Goal: Task Accomplishment & Management: Use online tool/utility

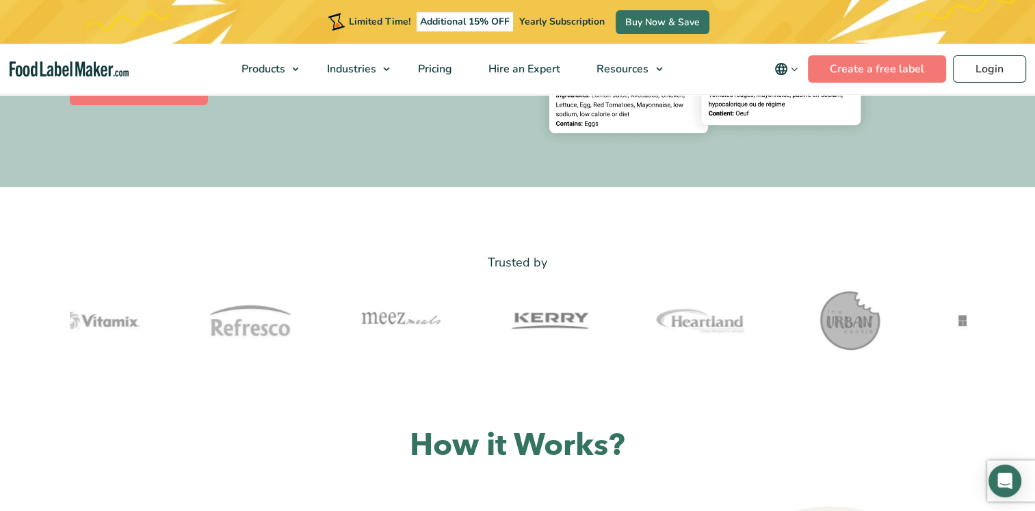
scroll to position [137, 0]
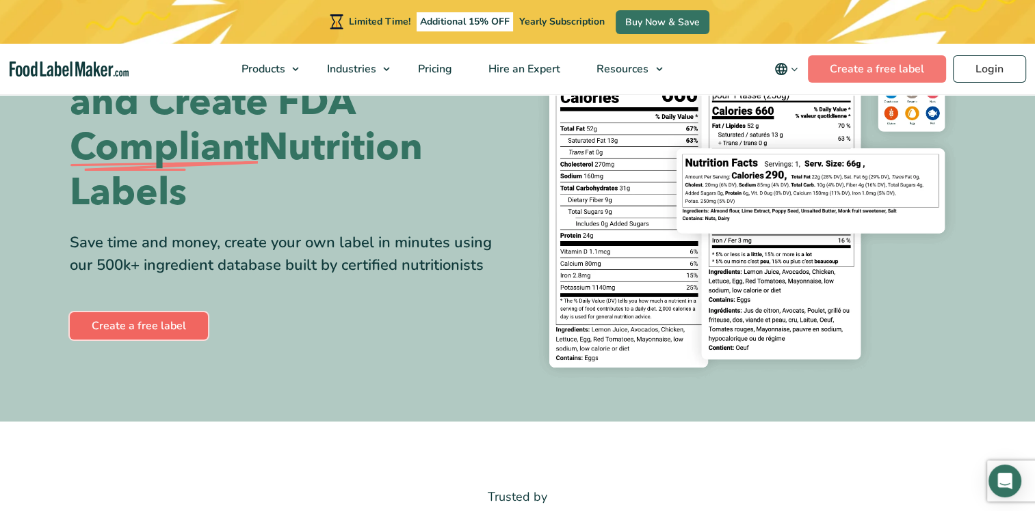
click at [167, 325] on link "Create a free label" at bounding box center [139, 325] width 138 height 27
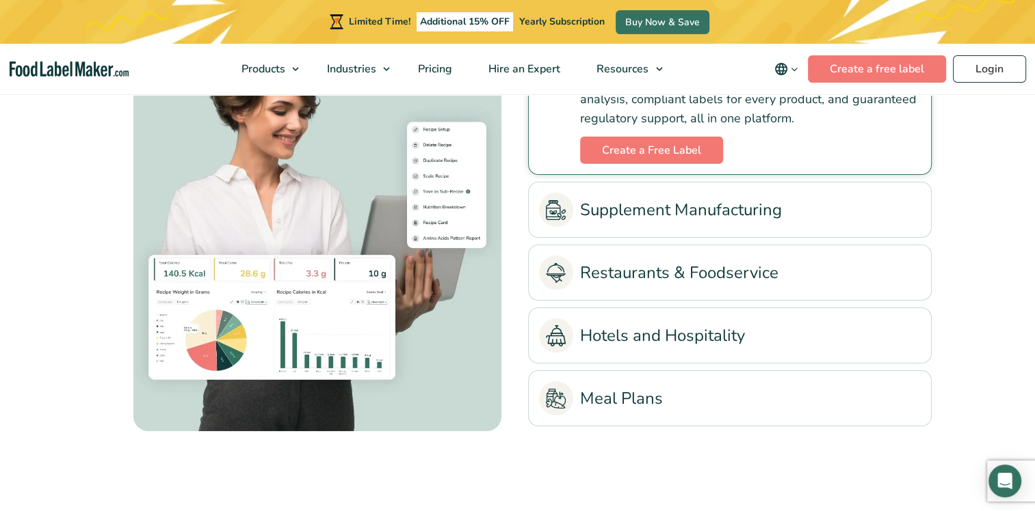
scroll to position [3214, 0]
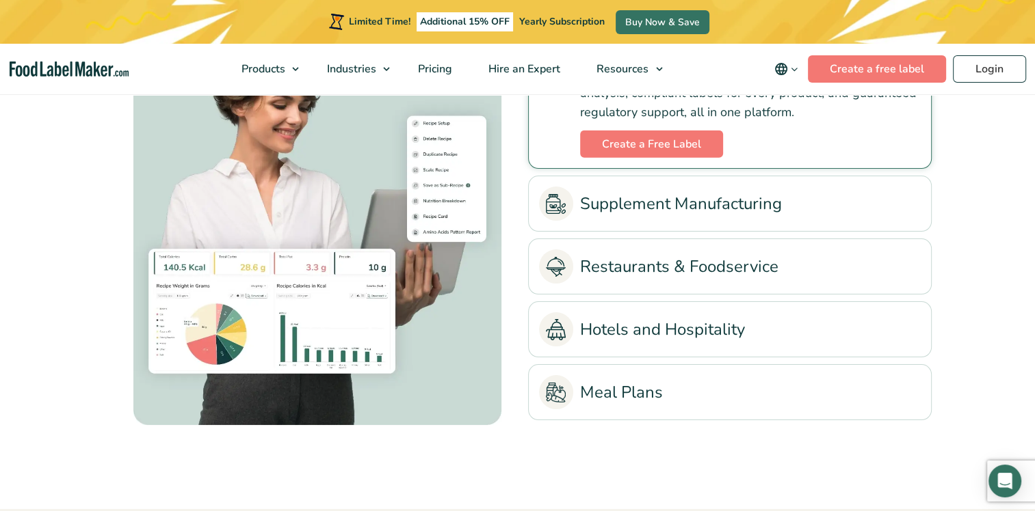
click at [617, 380] on link "Meal Plans" at bounding box center [730, 392] width 382 height 34
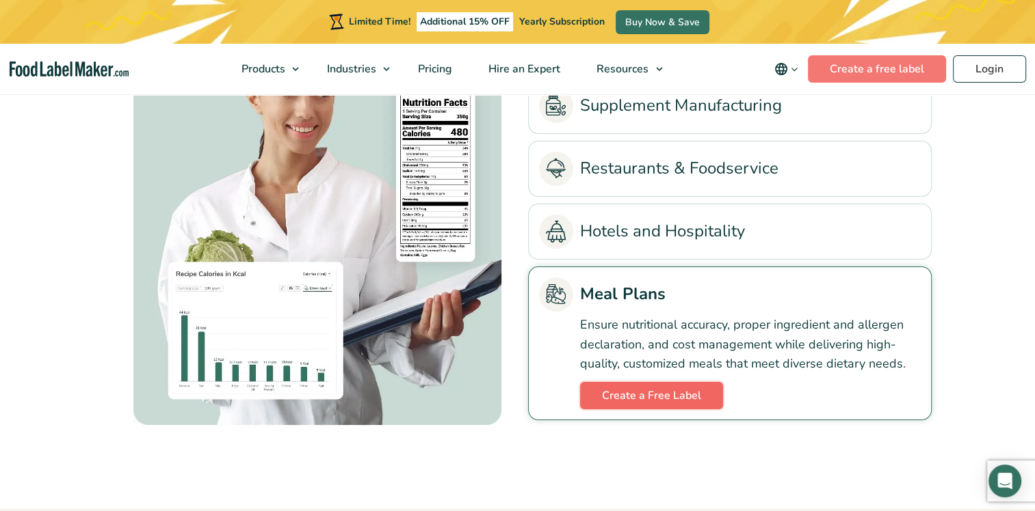
click at [618, 398] on link "Create a Free Label" at bounding box center [651, 395] width 143 height 27
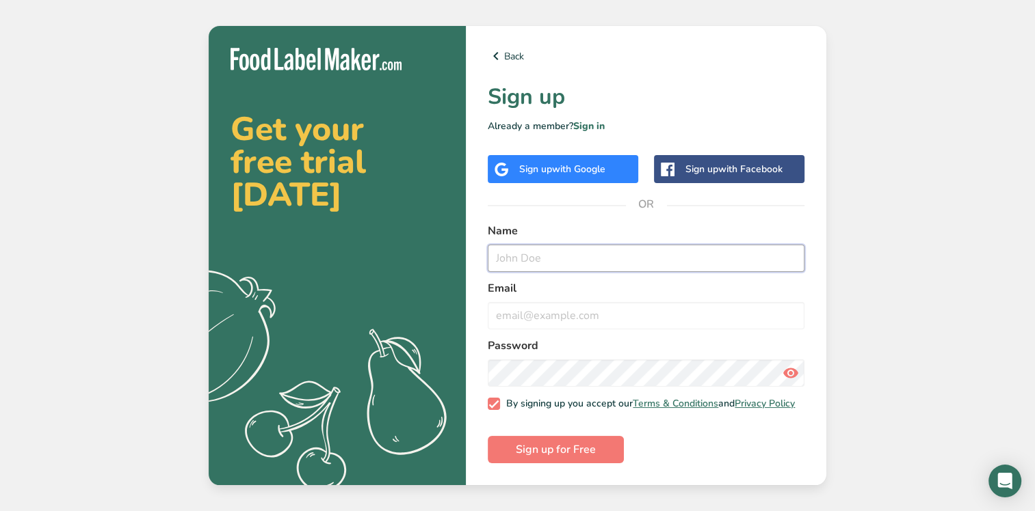
click at [646, 245] on input "text" at bounding box center [646, 258] width 317 height 27
type input "Shannon"
click at [773, 224] on label "Name" at bounding box center [646, 231] width 317 height 16
click at [704, 306] on input "email" at bounding box center [646, 315] width 317 height 27
type input "shannon@timesavorchefs.com"
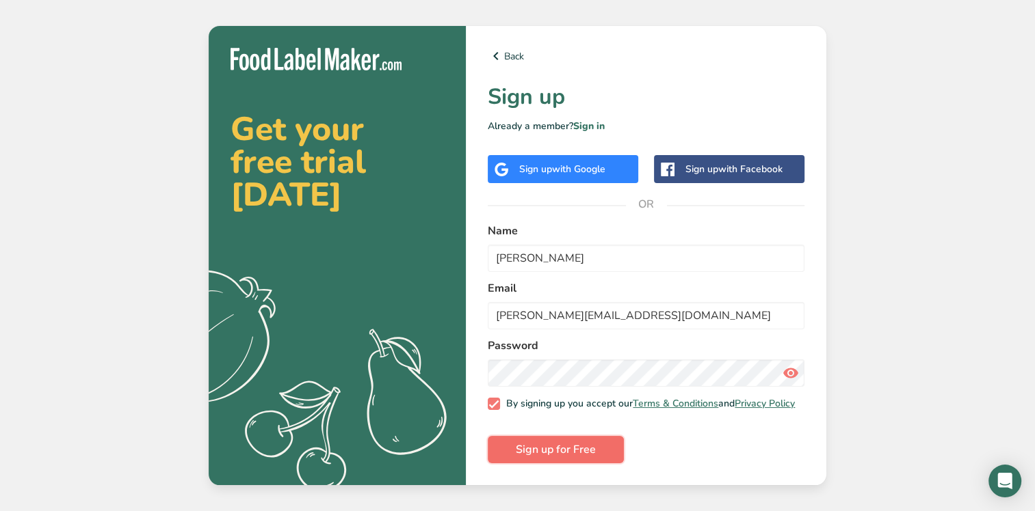
click at [594, 449] on span "Sign up for Free" at bounding box center [556, 450] width 80 height 16
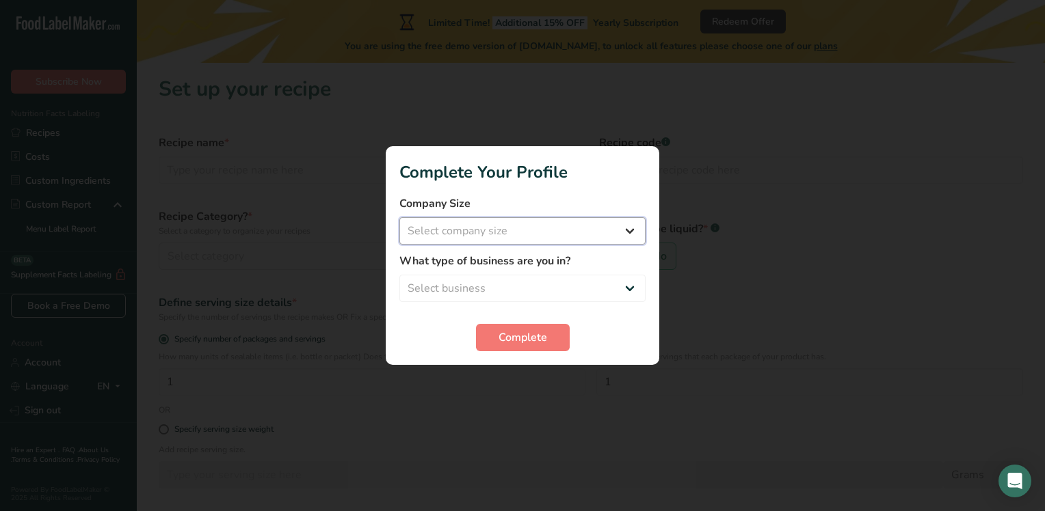
click at [626, 237] on select "Select company size Fewer than 10 Employees 10 to 50 Employees 51 to 500 Employ…" at bounding box center [522, 230] width 246 height 27
select select "1"
click at [399, 217] on select "Select company size Fewer than 10 Employees 10 to 50 Employees 51 to 500 Employ…" at bounding box center [522, 230] width 246 height 27
click at [629, 281] on select "Select business Packaged Food Manufacturer Restaurant & Cafe Bakery Meal Plans …" at bounding box center [522, 288] width 246 height 27
select select "4"
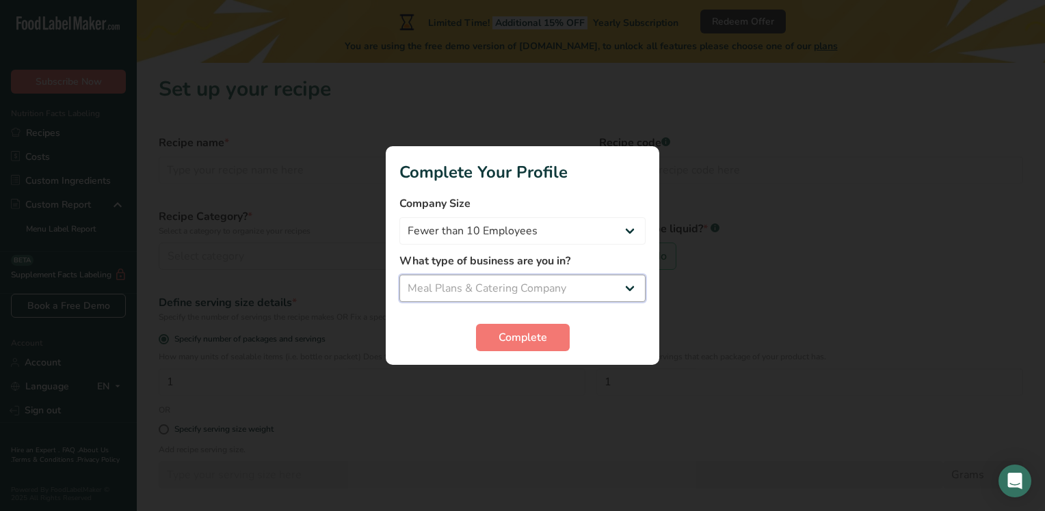
click at [399, 275] on select "Select business Packaged Food Manufacturer Restaurant & Cafe Bakery Meal Plans …" at bounding box center [522, 288] width 246 height 27
click at [555, 341] on button "Complete" at bounding box center [523, 337] width 94 height 27
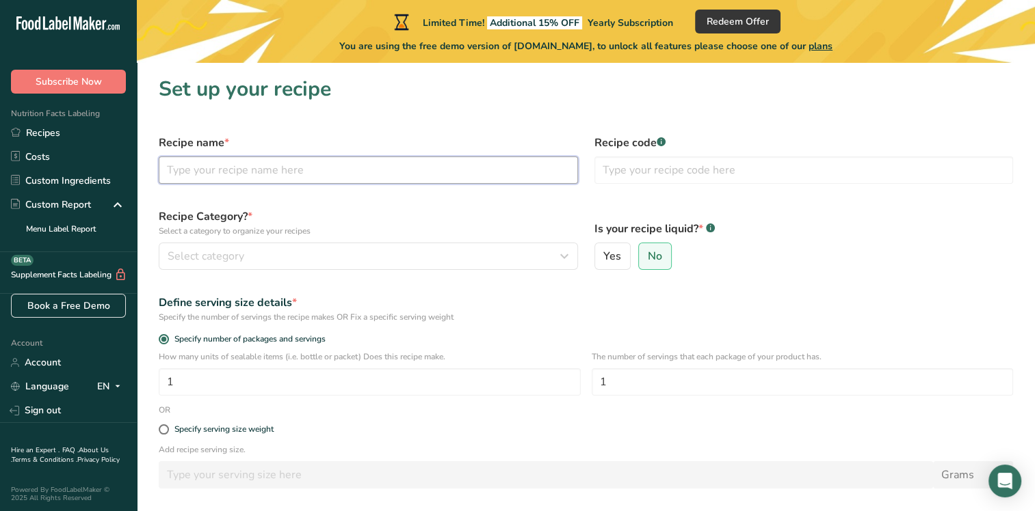
click at [332, 167] on input "text" at bounding box center [368, 170] width 419 height 27
type input "Fettuccine Alfredo"
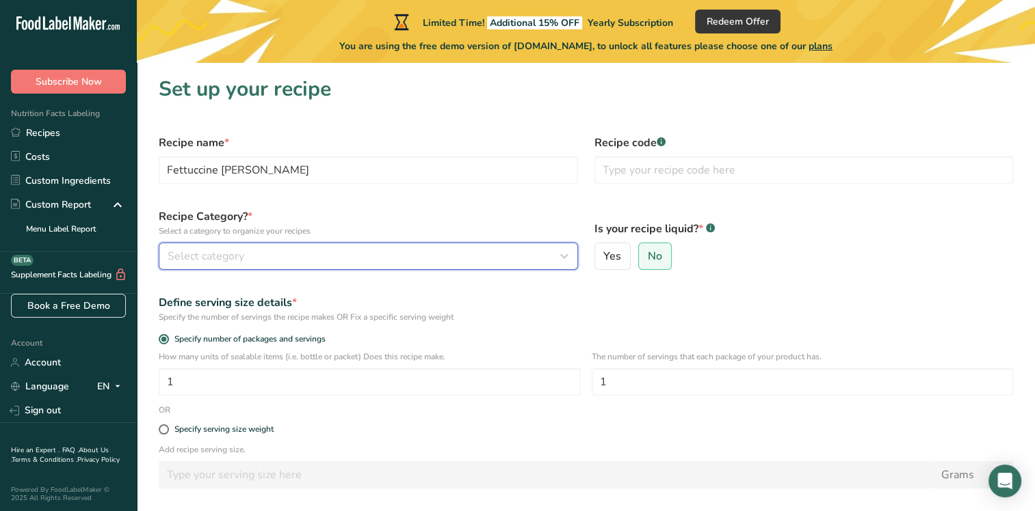
click at [367, 253] on div "Select category" at bounding box center [364, 256] width 393 height 16
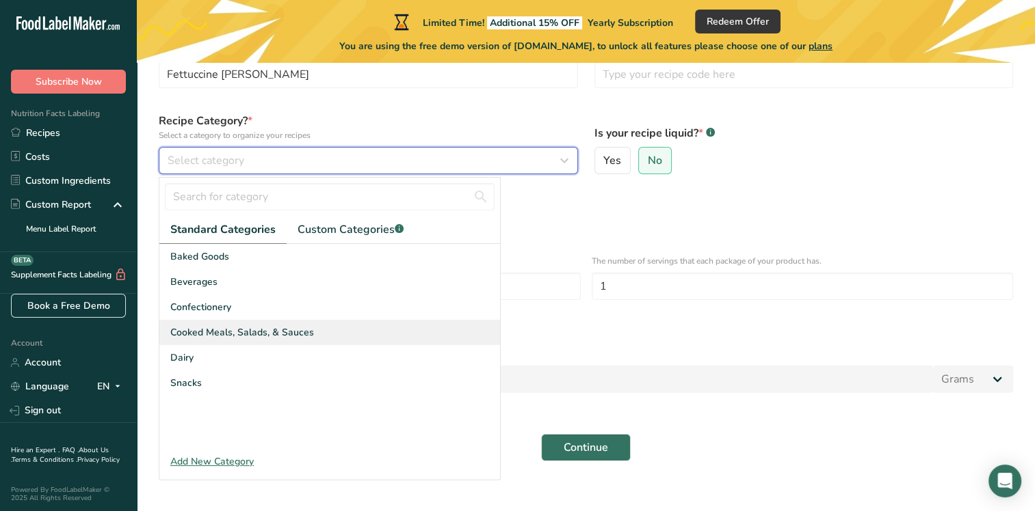
scroll to position [111, 0]
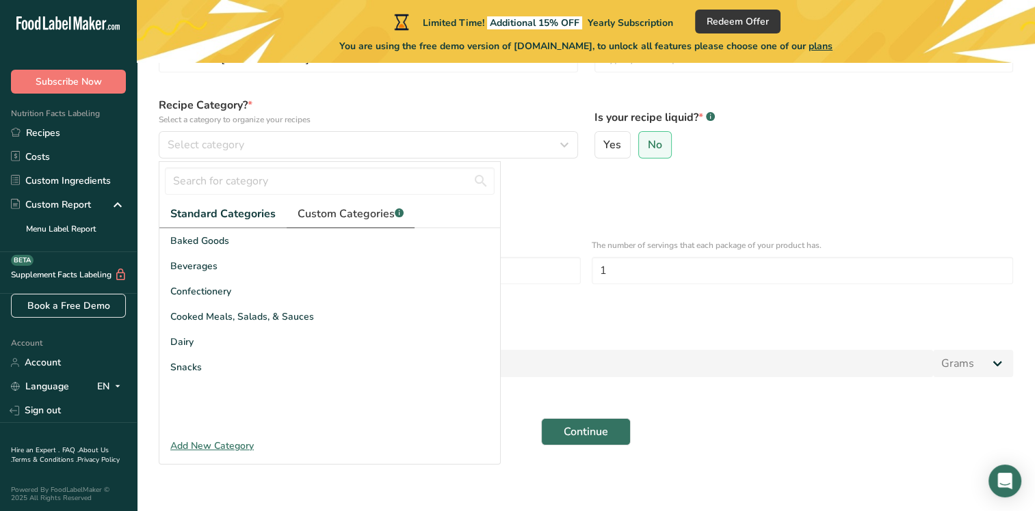
click at [349, 214] on span "Custom Categories .a-a{fill:#347362;}.b-a{fill:#fff;}" at bounding box center [350, 214] width 106 height 16
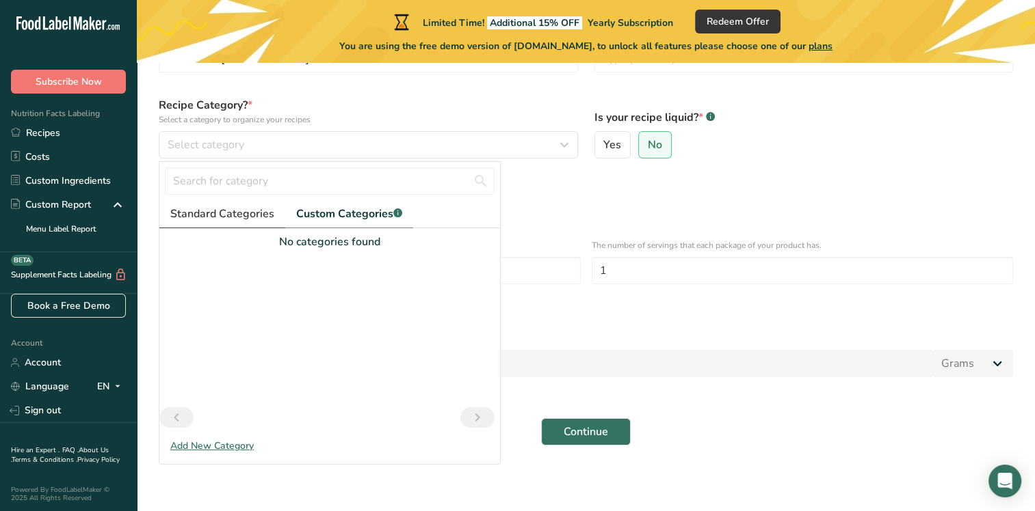
click at [228, 215] on span "Standard Categories" at bounding box center [222, 214] width 104 height 16
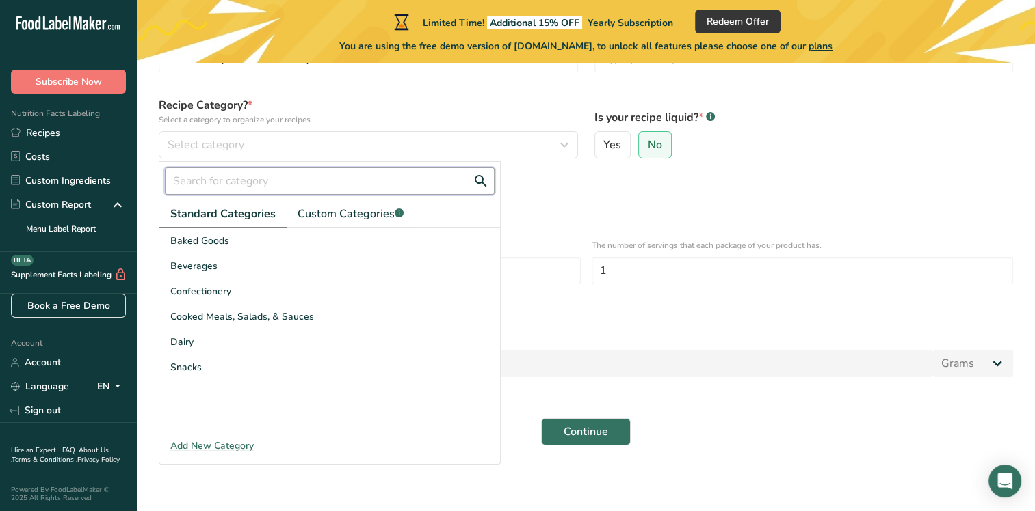
click at [232, 182] on input "text" at bounding box center [330, 181] width 330 height 27
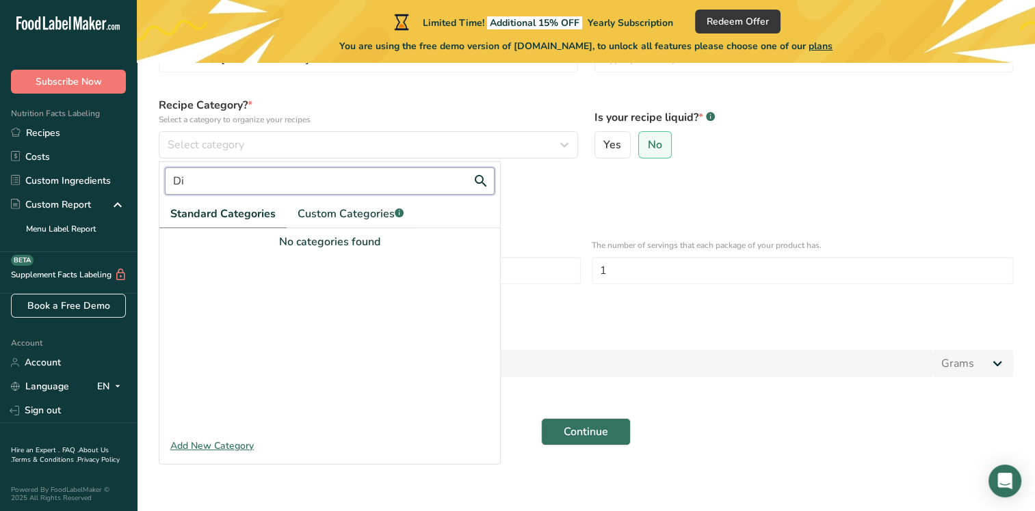
type input "D"
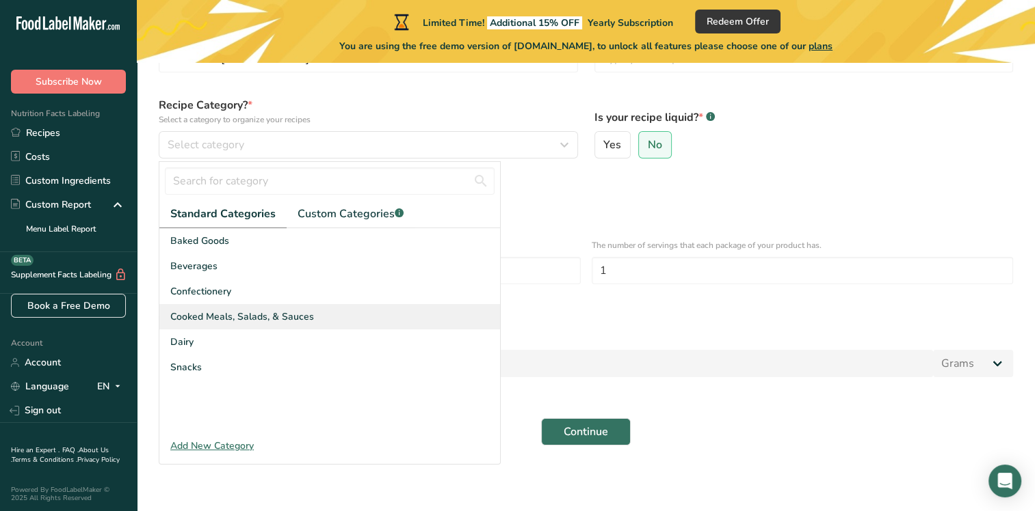
click at [230, 319] on span "Cooked Meals, Salads, & Sauces" at bounding box center [242, 317] width 144 height 14
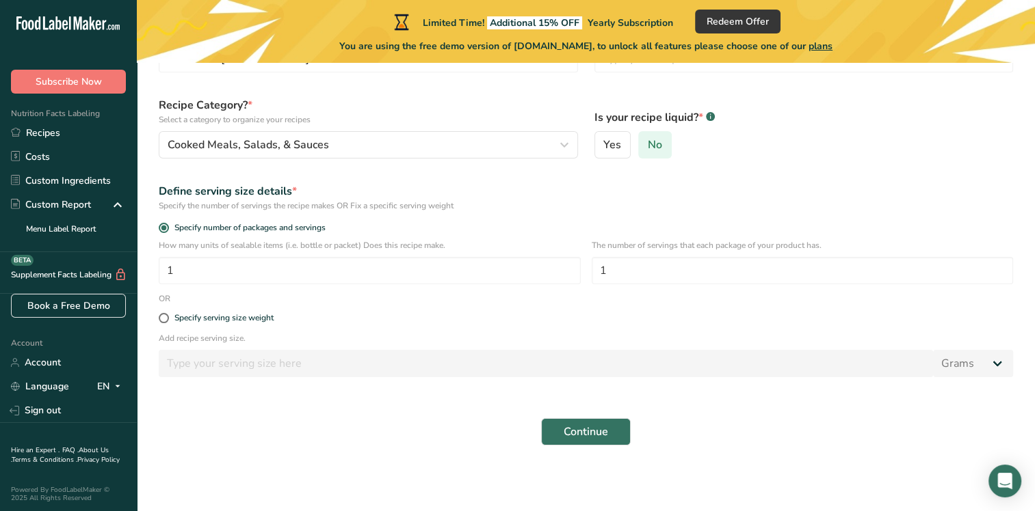
click at [658, 152] on span "No" at bounding box center [655, 145] width 14 height 14
click at [648, 150] on input "No" at bounding box center [643, 145] width 9 height 9
click at [179, 269] on input "1" at bounding box center [370, 270] width 422 height 27
type input "1"
click at [639, 274] on input "1" at bounding box center [802, 270] width 422 height 27
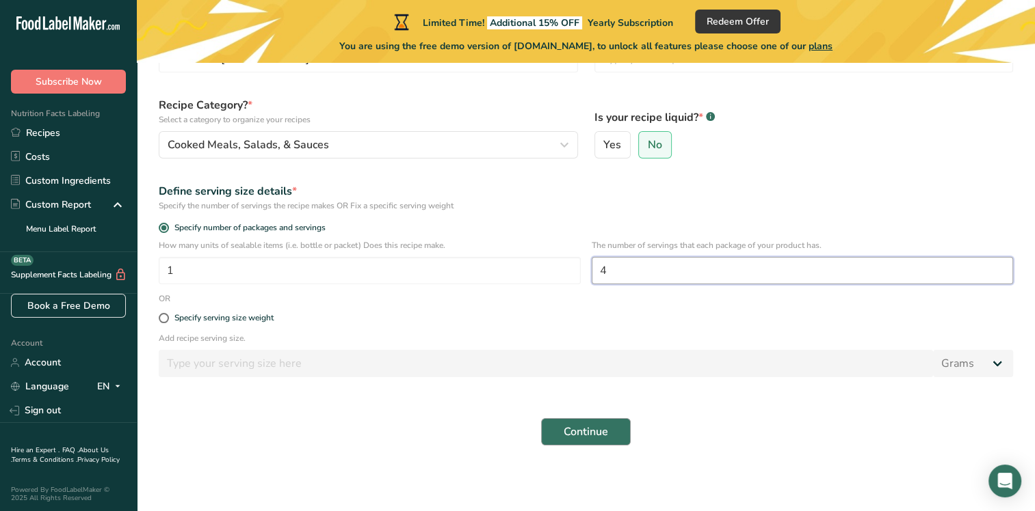
type input "4"
click at [561, 442] on button "Continue" at bounding box center [586, 431] width 90 height 27
click at [574, 426] on span "Continue" at bounding box center [585, 432] width 44 height 16
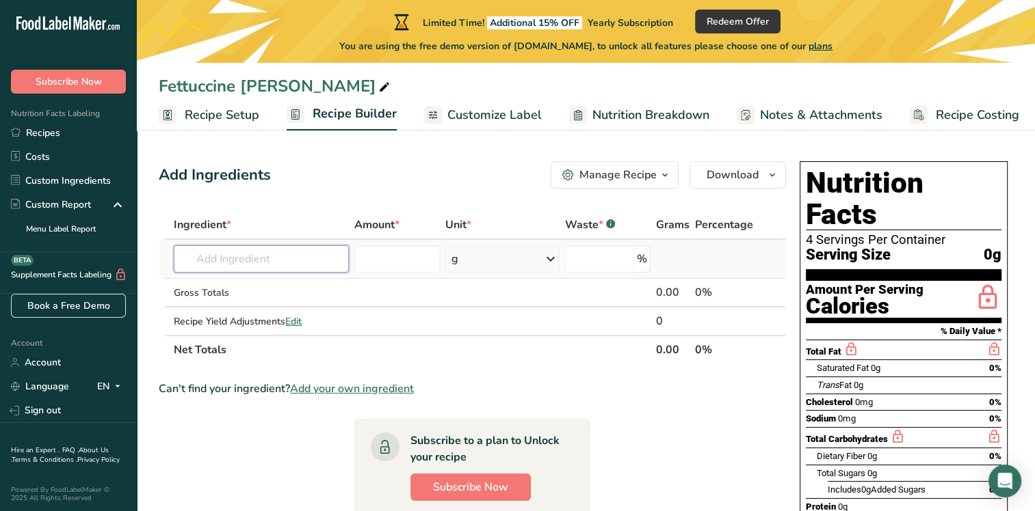
click at [271, 264] on input "text" at bounding box center [261, 258] width 175 height 27
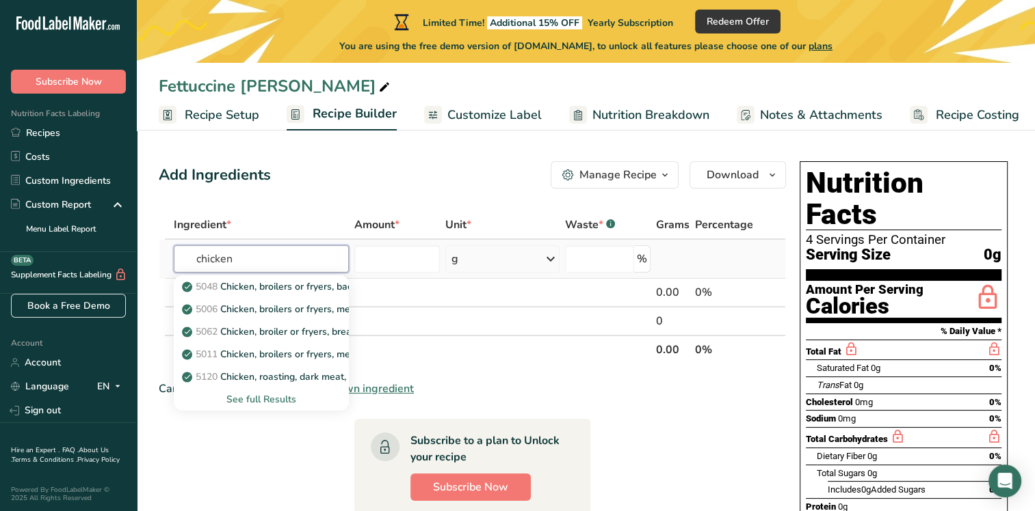
type input "chicken"
click at [289, 398] on div "See full Results" at bounding box center [261, 399] width 153 height 14
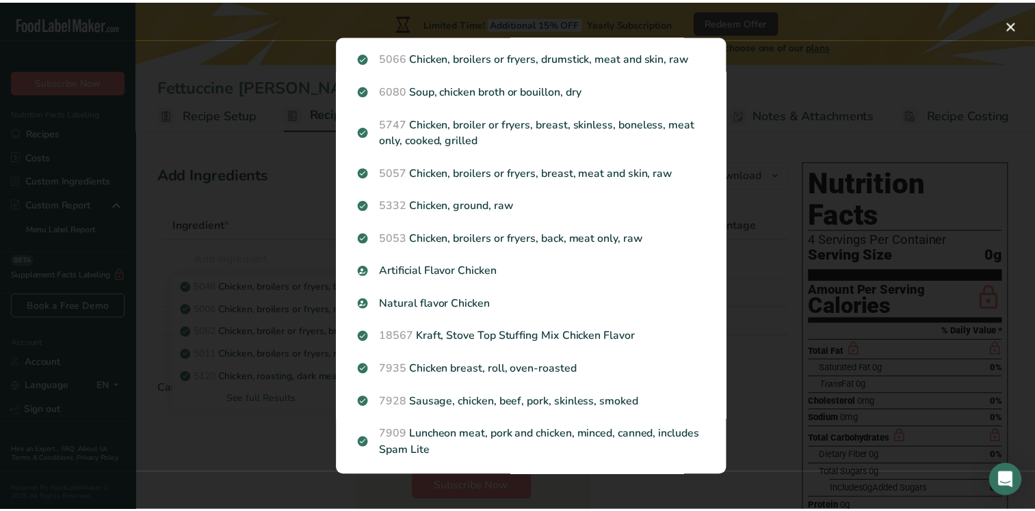
scroll to position [1515, 0]
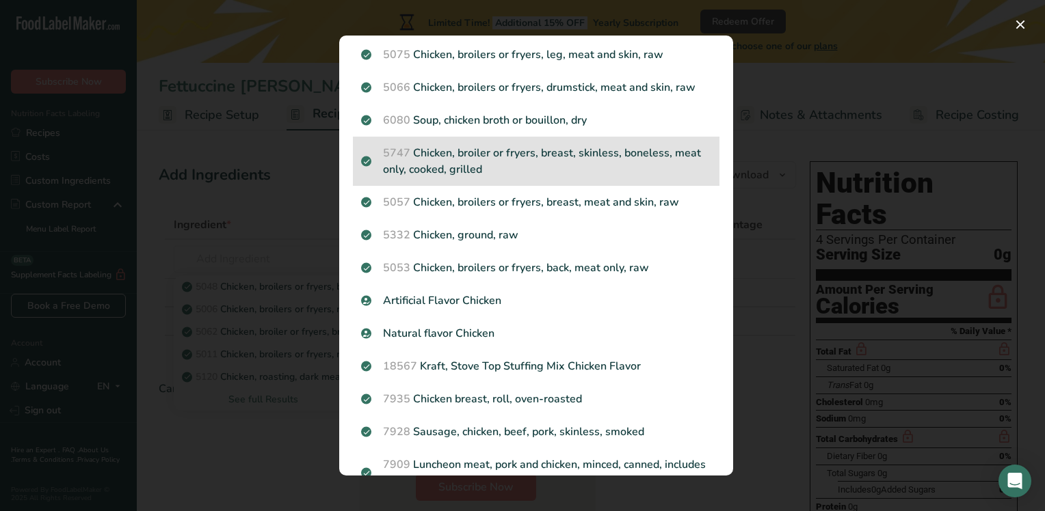
click at [531, 178] on p "5747 Chicken, broiler or fryers, breast, skinless, boneless, meat only, cooked,…" at bounding box center [536, 161] width 350 height 33
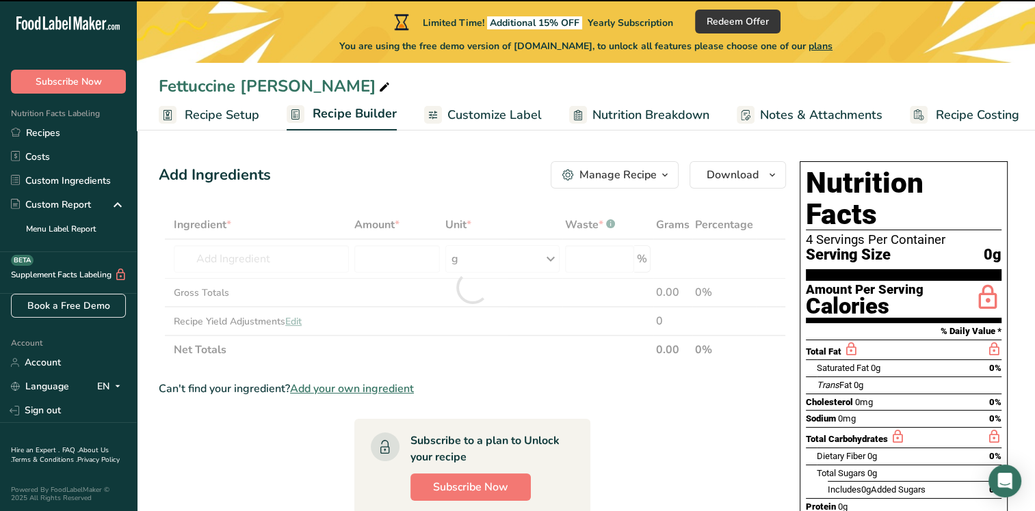
type input "0"
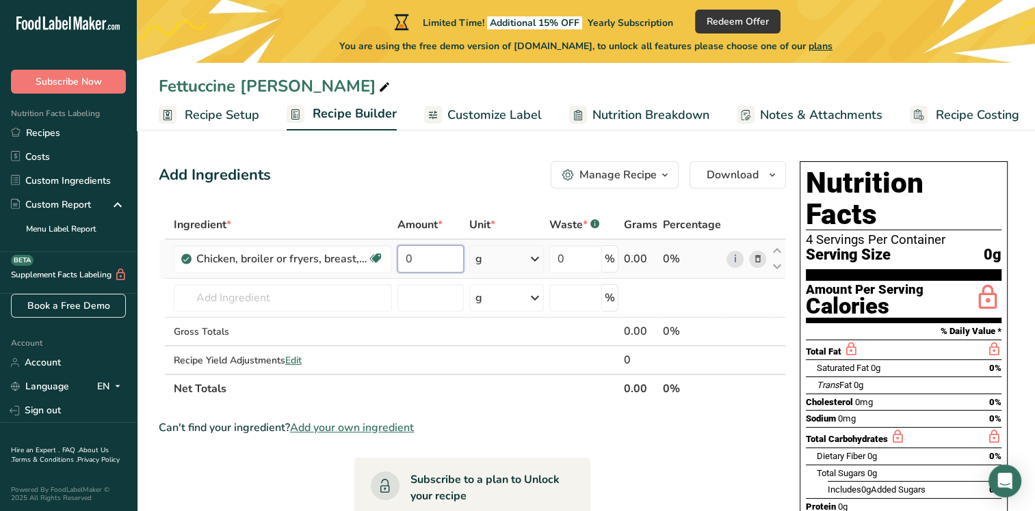
click at [435, 263] on input "0" at bounding box center [430, 258] width 66 height 27
click at [535, 261] on div "Ingredient * Amount * Unit * Waste * .a-a{fill:#347362;}.b-a{fill:#fff;} Grams …" at bounding box center [472, 307] width 627 height 193
click at [540, 261] on icon at bounding box center [535, 259] width 16 height 25
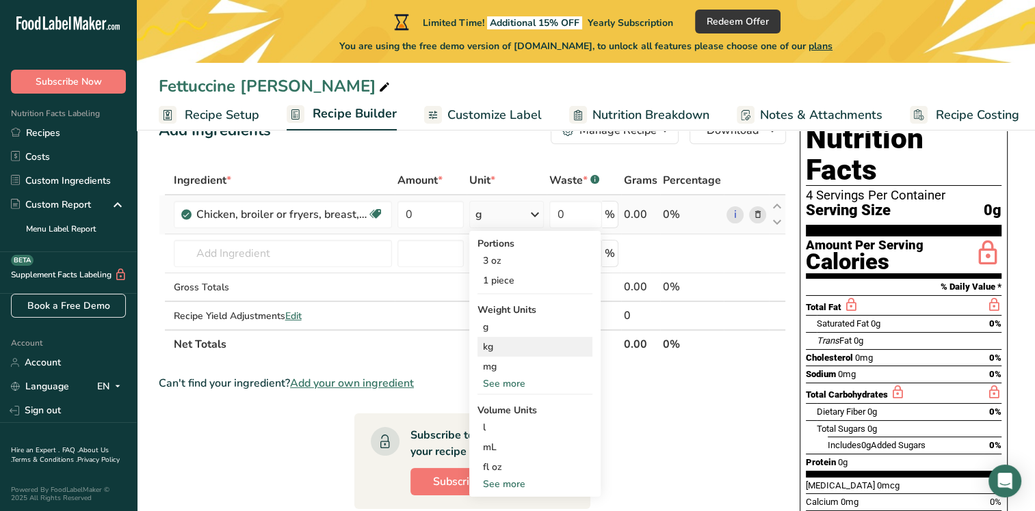
scroll to position [68, 0]
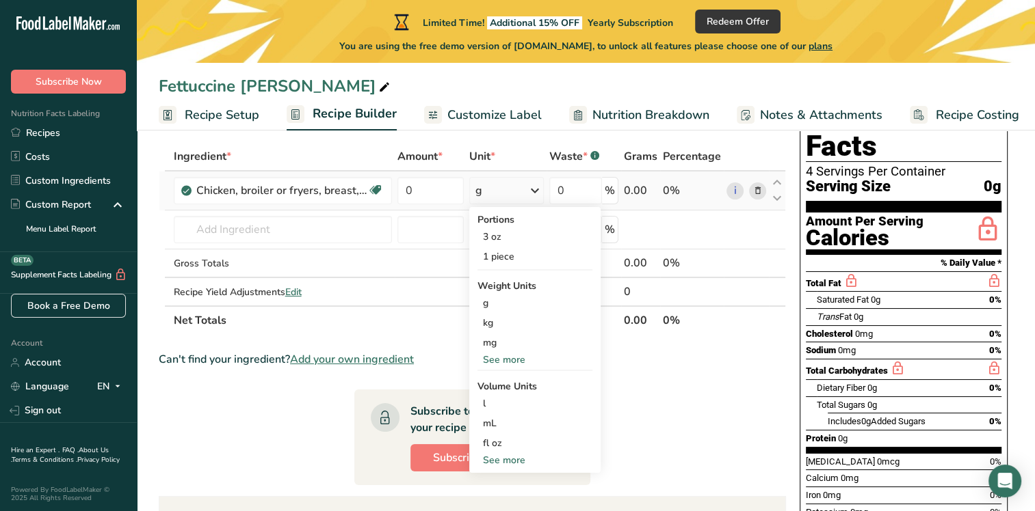
click at [515, 463] on div "See more" at bounding box center [534, 460] width 115 height 14
select select "22"
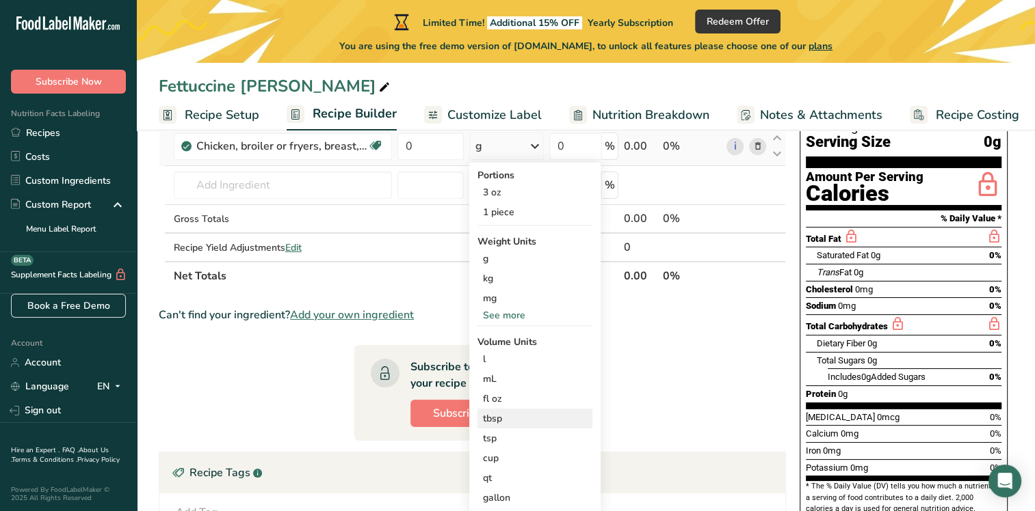
scroll to position [137, 0]
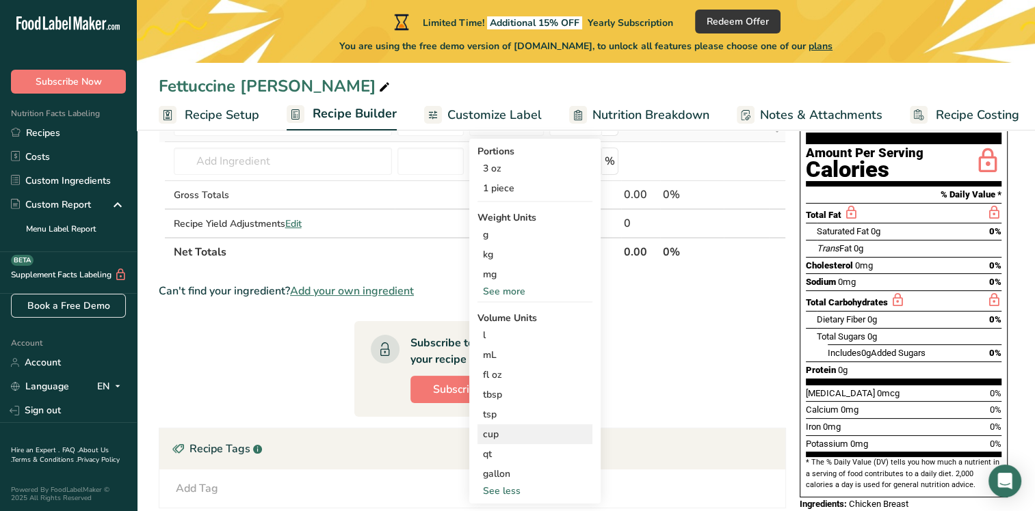
click at [511, 439] on div "cup" at bounding box center [535, 434] width 104 height 14
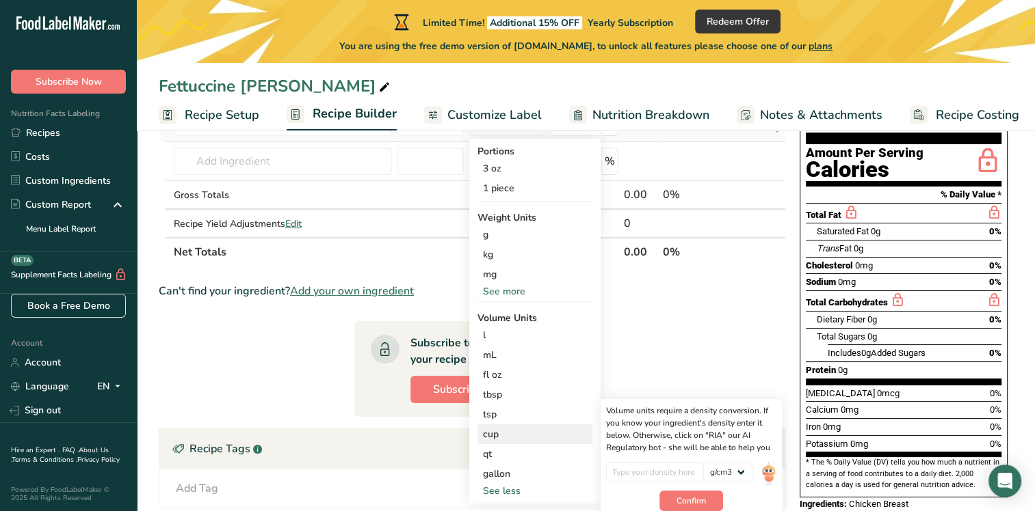
click at [495, 434] on div "cup" at bounding box center [535, 434] width 104 height 14
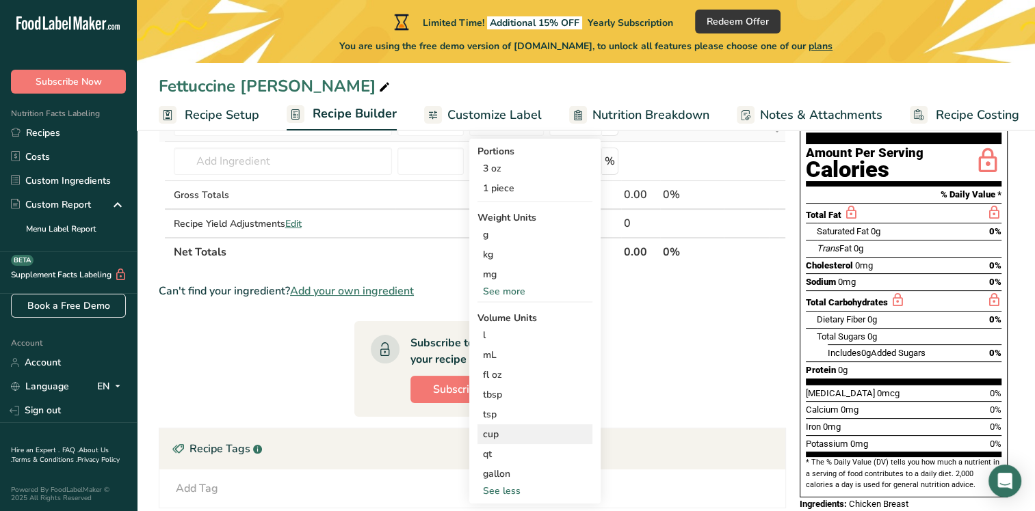
click at [501, 434] on div "cup" at bounding box center [535, 434] width 104 height 14
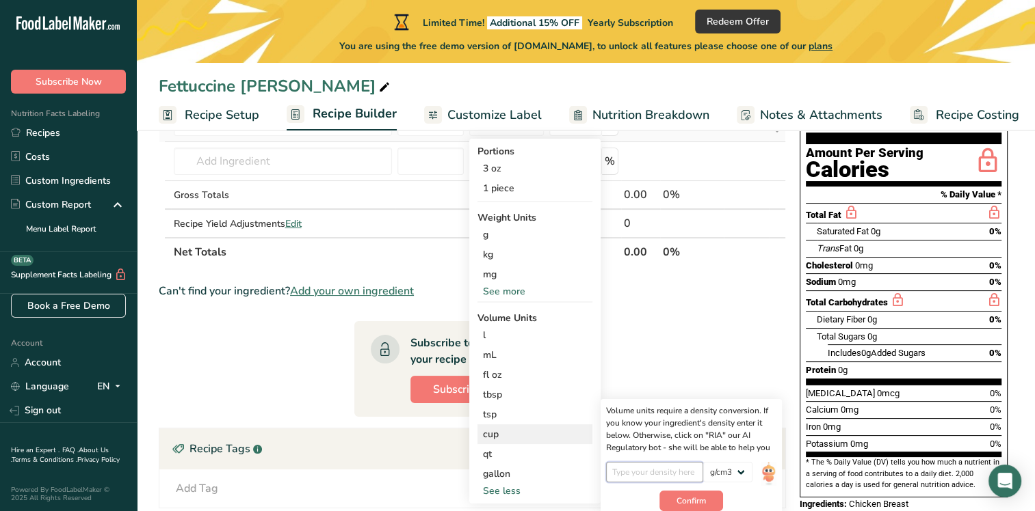
click at [630, 476] on input "number" at bounding box center [655, 472] width 98 height 21
click at [647, 473] on input "number" at bounding box center [655, 472] width 98 height 21
click at [743, 473] on select "lb/ft3 g/cm3" at bounding box center [727, 472] width 49 height 21
click at [682, 472] on input "number" at bounding box center [655, 472] width 98 height 21
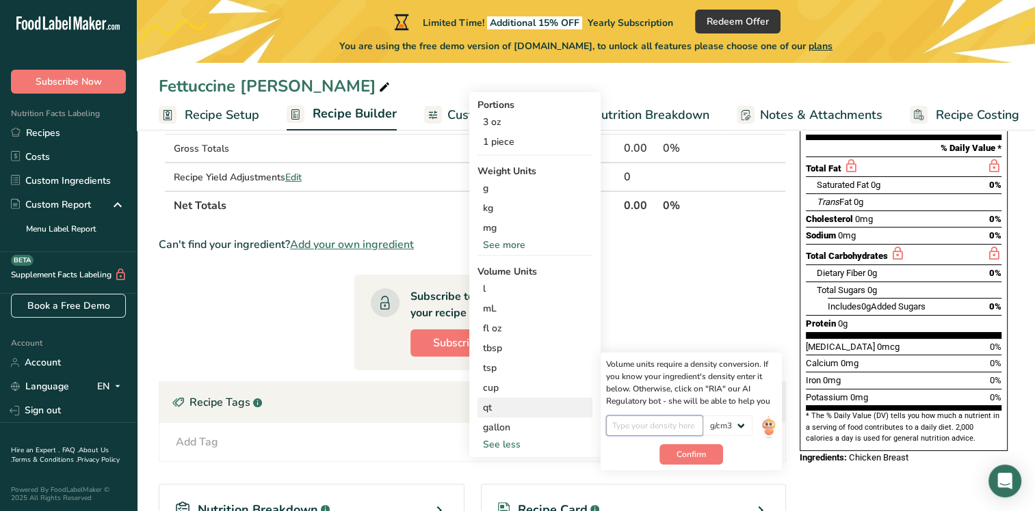
scroll to position [274, 0]
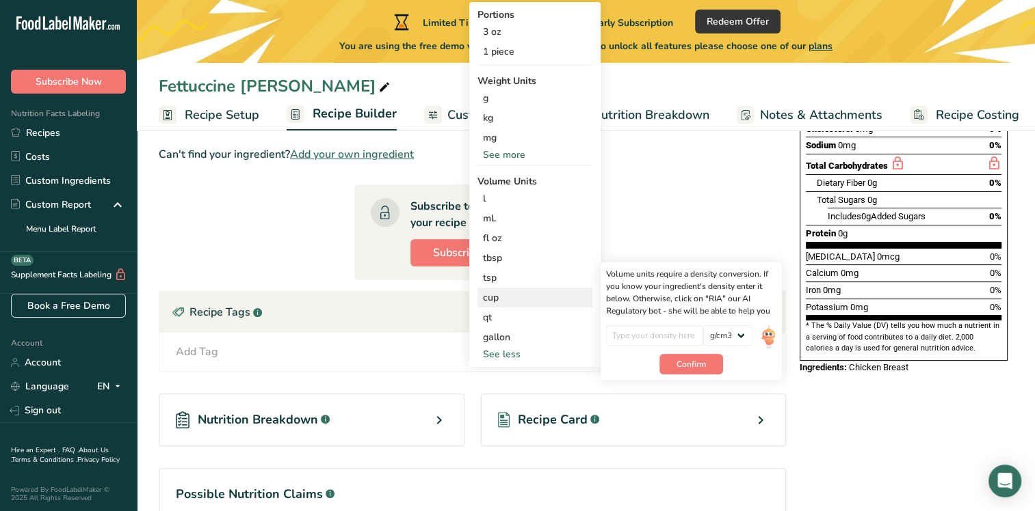
click at [506, 300] on div "cup" at bounding box center [535, 298] width 104 height 14
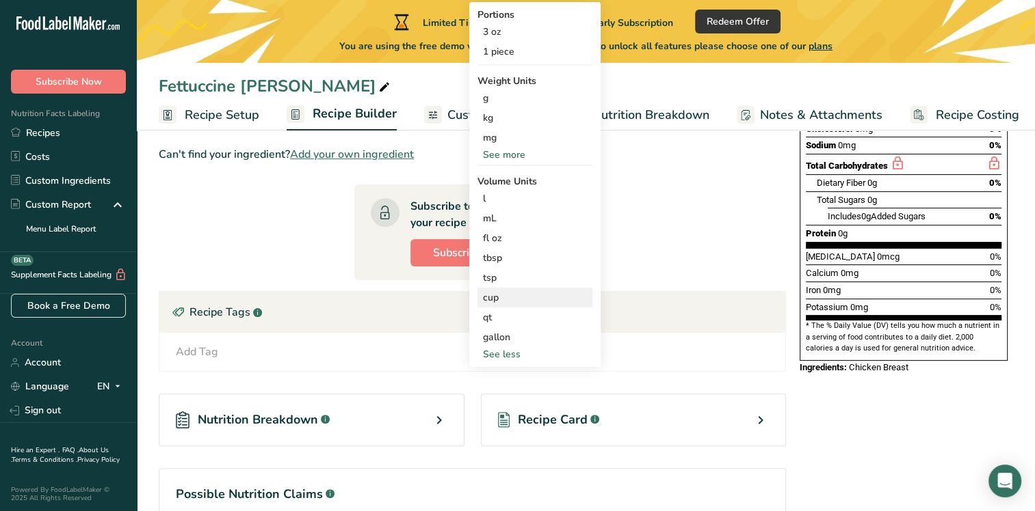
click at [487, 292] on div "cup" at bounding box center [535, 298] width 104 height 14
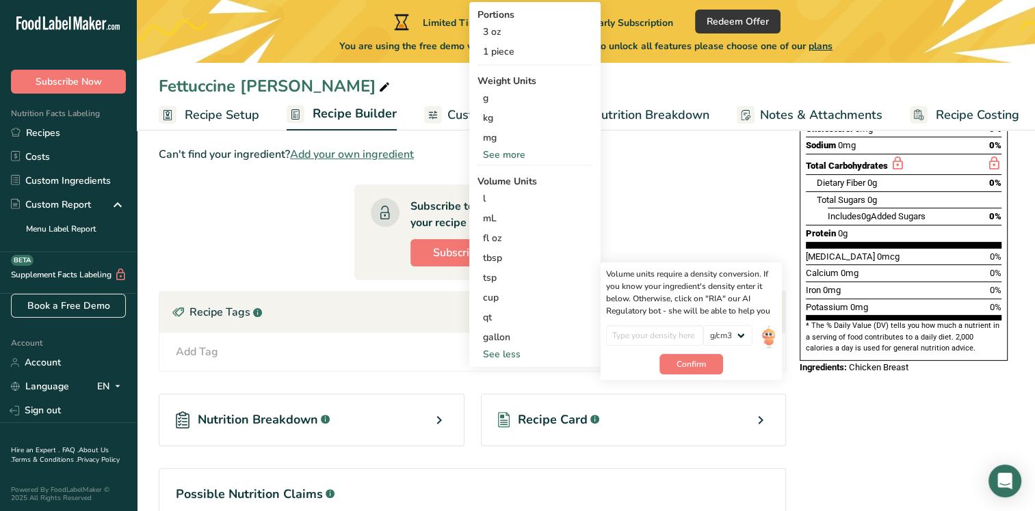
click at [719, 204] on section "Ingredient * Amount * Unit * Waste * .a-a{fill:#347362;}.b-a{fill:#fff;} Grams …" at bounding box center [472, 272] width 627 height 671
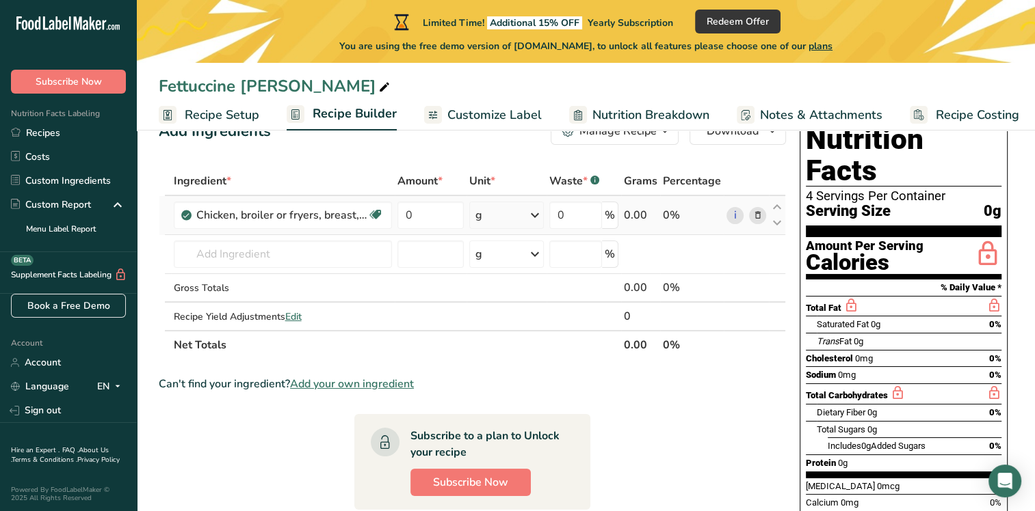
scroll to position [0, 0]
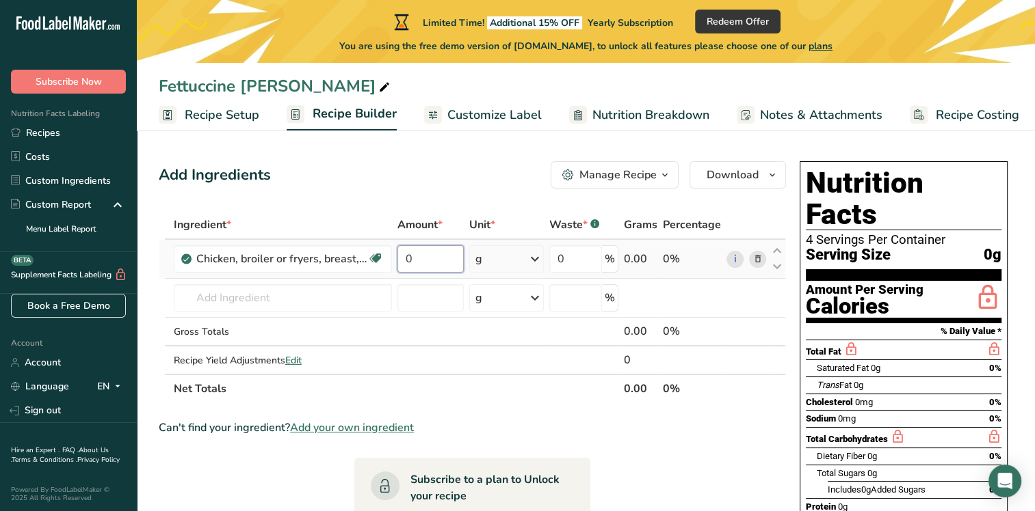
click at [411, 263] on input "0" at bounding box center [430, 258] width 66 height 27
type input "3"
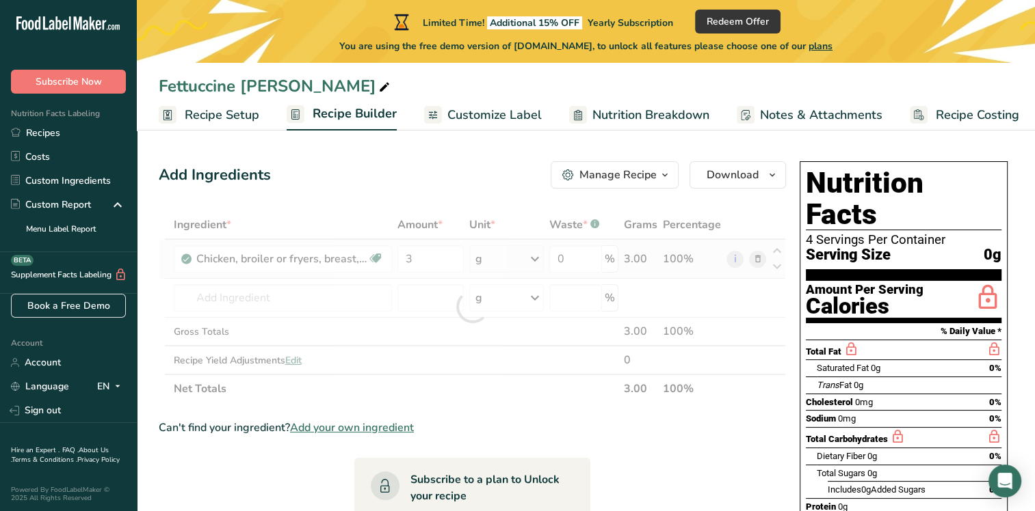
click at [536, 257] on div "Ingredient * Amount * Unit * Waste * .a-a{fill:#347362;}.b-a{fill:#fff;} Grams …" at bounding box center [472, 307] width 627 height 193
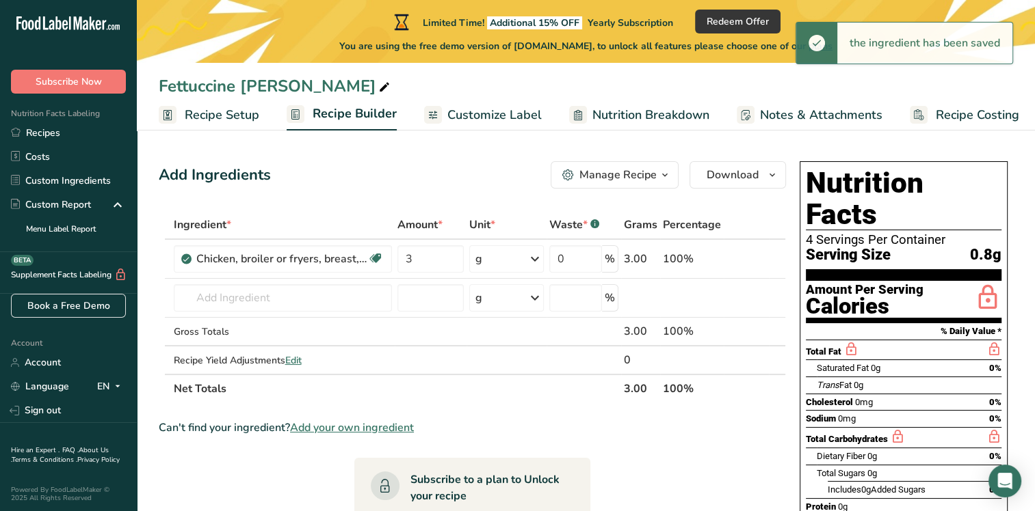
click at [533, 258] on icon at bounding box center [535, 259] width 16 height 25
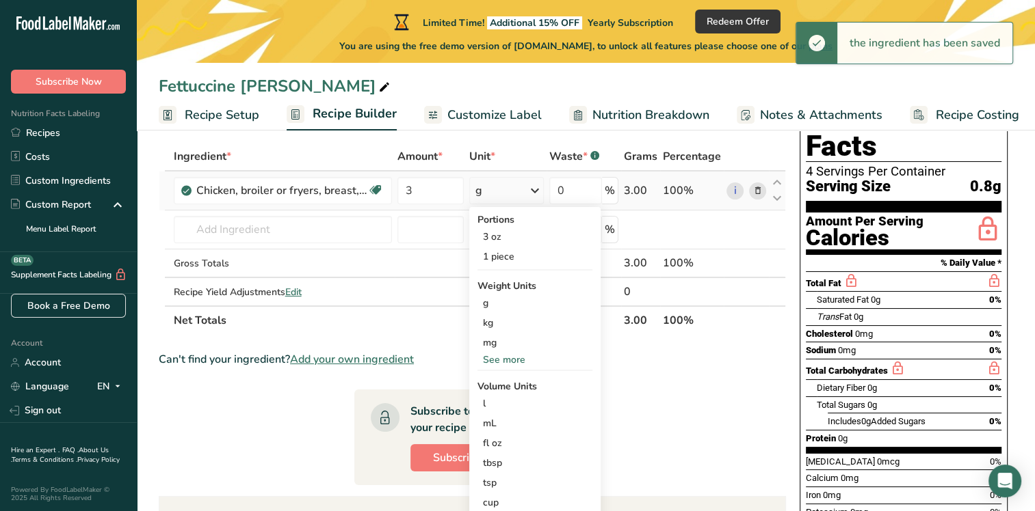
scroll to position [205, 0]
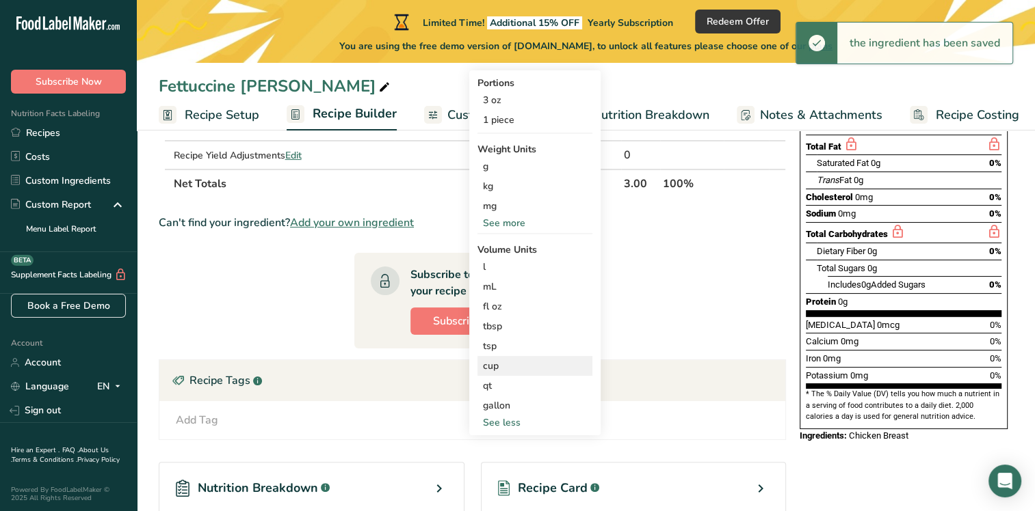
click at [509, 371] on div "cup" at bounding box center [535, 366] width 104 height 14
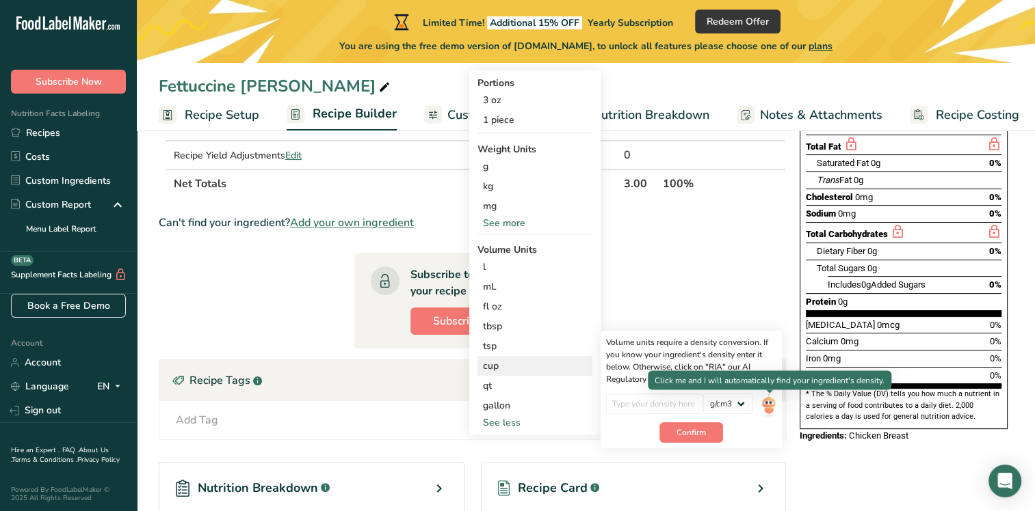
click at [766, 408] on img at bounding box center [767, 406] width 15 height 24
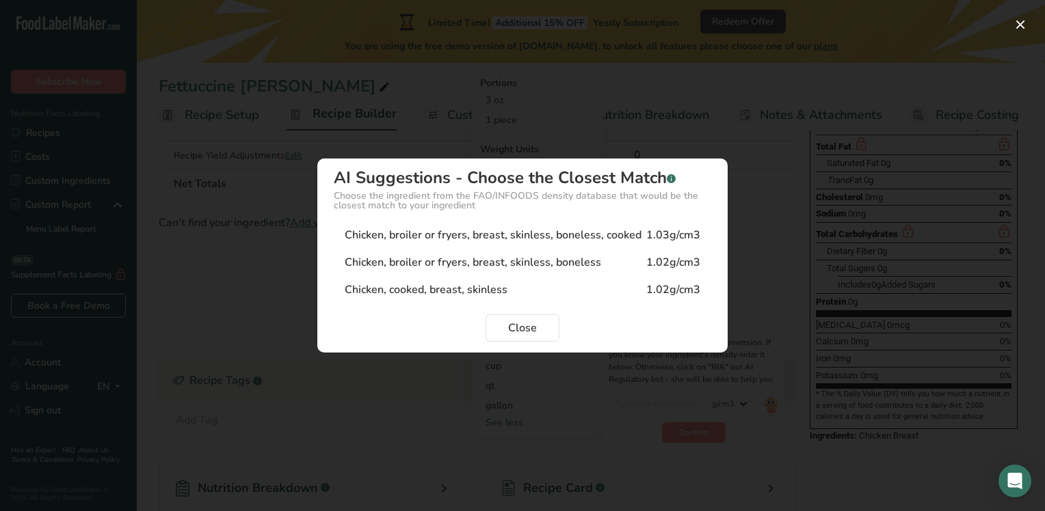
click at [555, 287] on div "Chicken, cooked, breast, skinless 1.02g/cm3" at bounding box center [522, 289] width 377 height 27
type input "1.02"
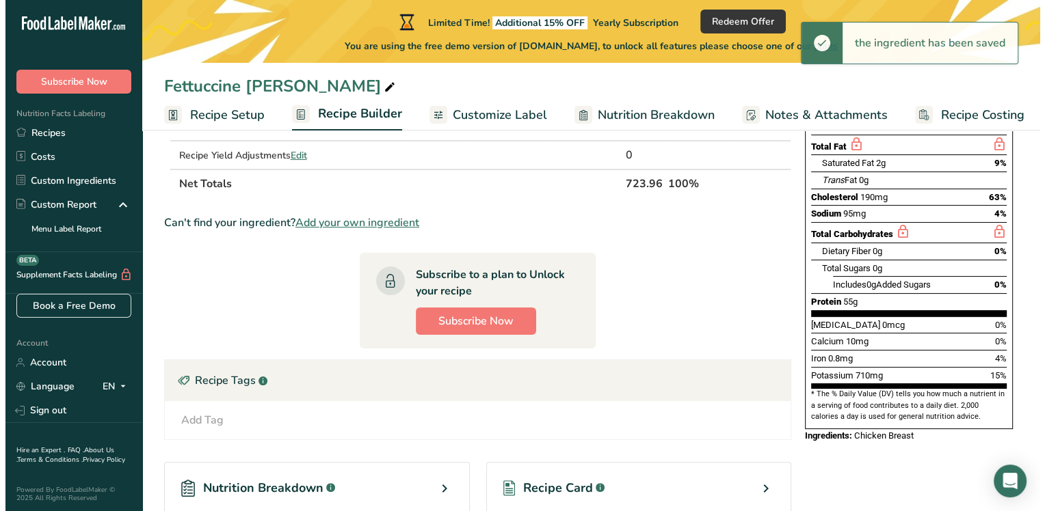
scroll to position [0, 0]
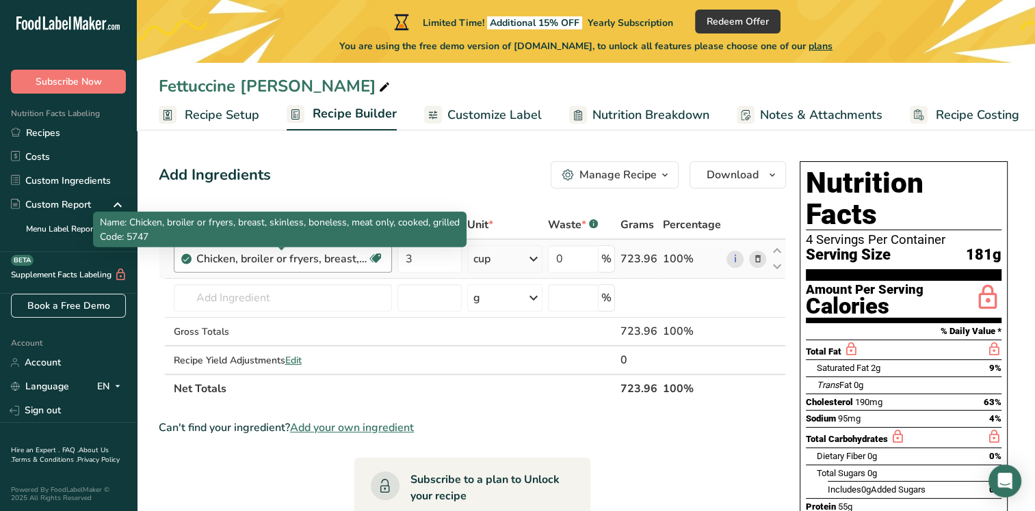
click at [328, 261] on div "Chicken, broiler or fryers, breast, skinless, boneless, meat only, cooked, gril…" at bounding box center [281, 259] width 171 height 16
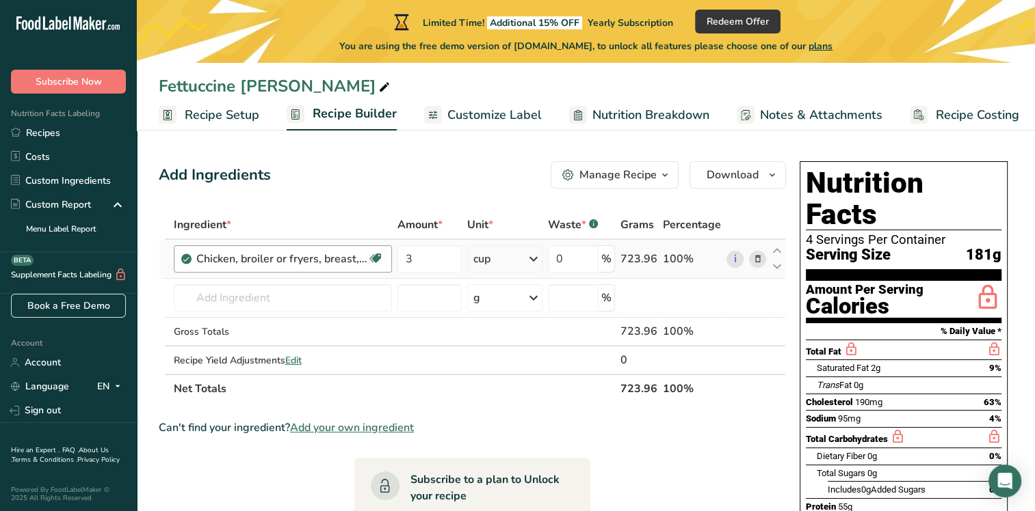
click at [289, 265] on div "Chicken, broiler or fryers, breast, skinless, boneless, meat only, cooked, gril…" at bounding box center [281, 259] width 171 height 16
click at [284, 295] on input "text" at bounding box center [283, 297] width 218 height 27
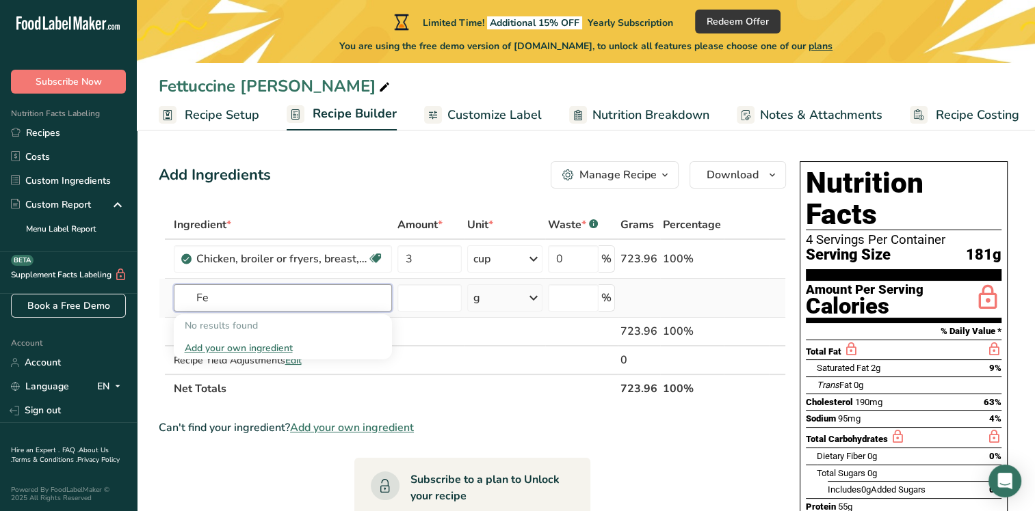
type input "F"
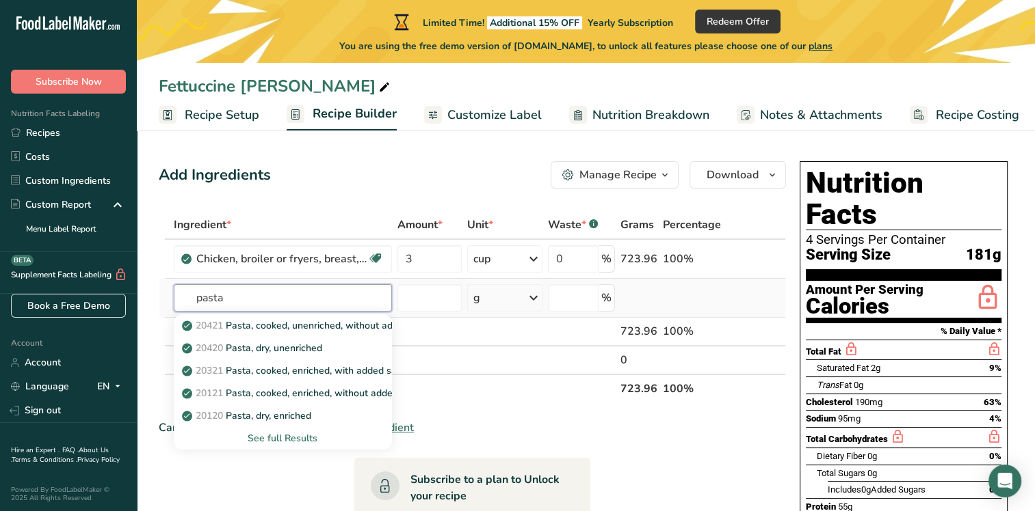
type input "pasta"
click at [319, 437] on div "See full Results" at bounding box center [283, 438] width 196 height 14
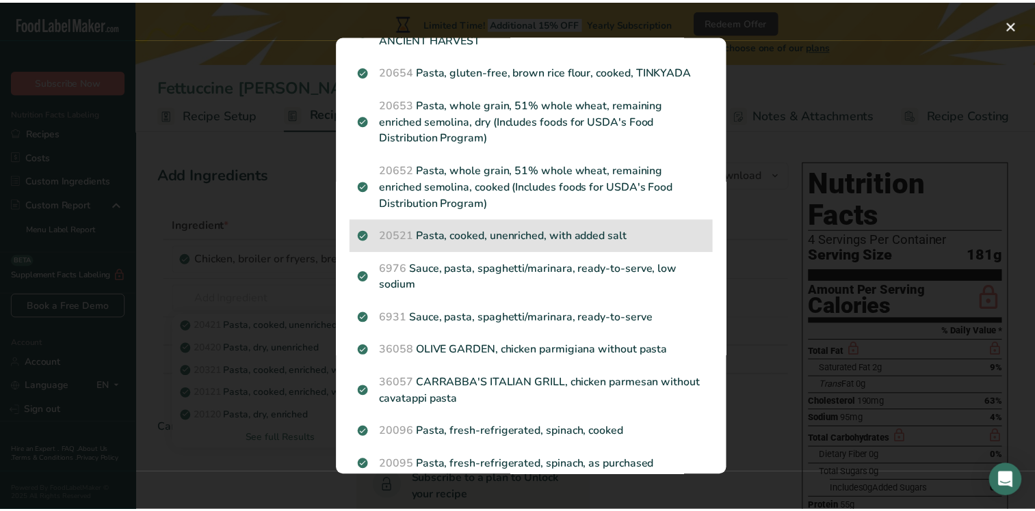
scroll to position [886, 0]
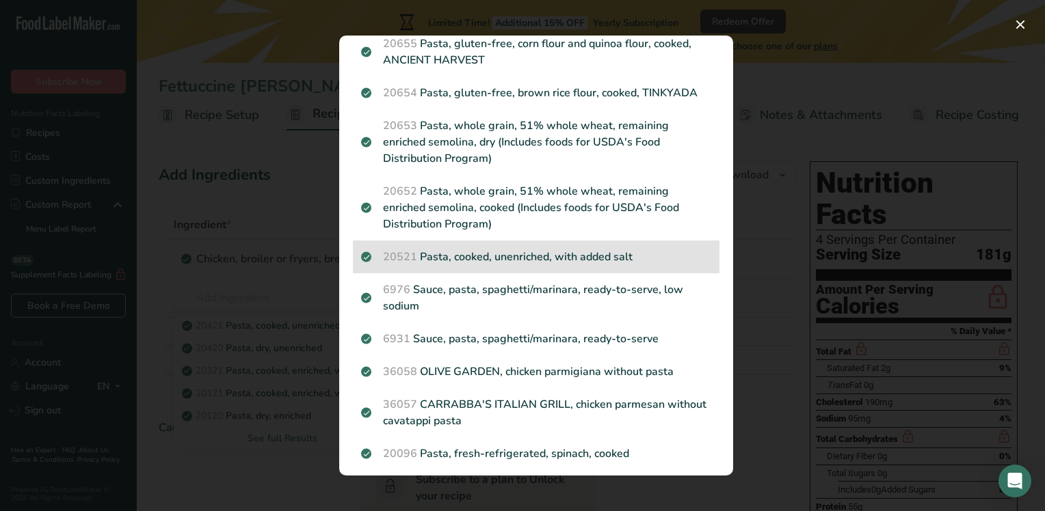
click at [588, 258] on p "20521 Pasta, cooked, unenriched, with added salt" at bounding box center [536, 257] width 350 height 16
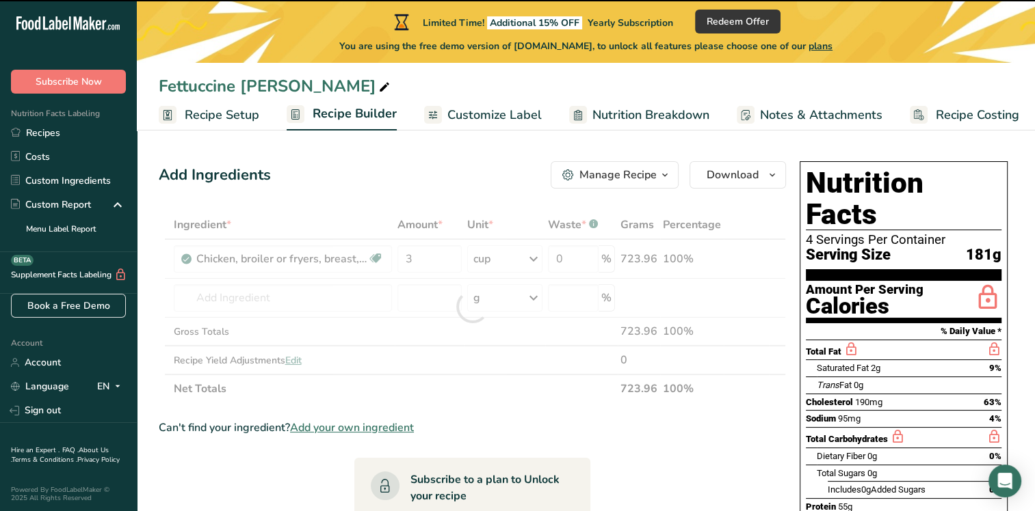
type input "0"
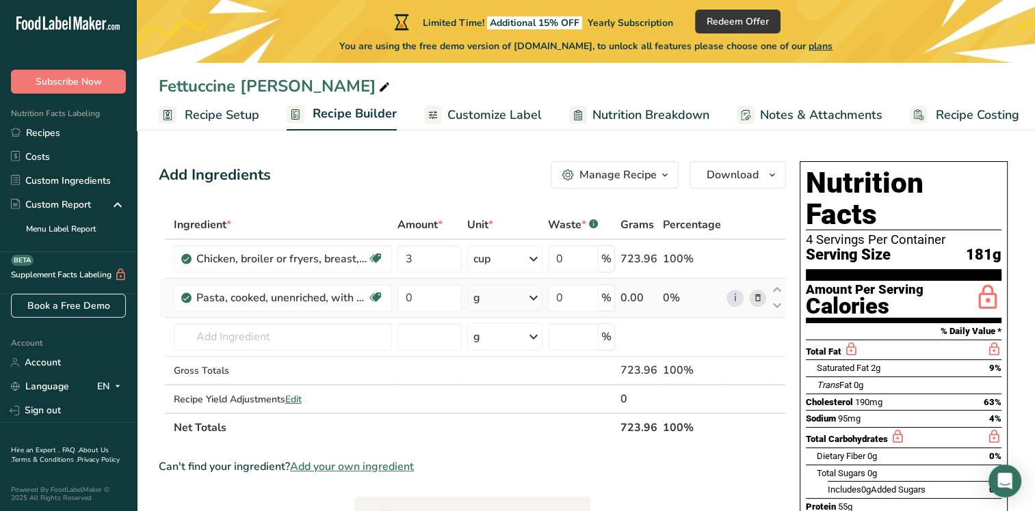
click at [492, 297] on div "g" at bounding box center [504, 297] width 75 height 27
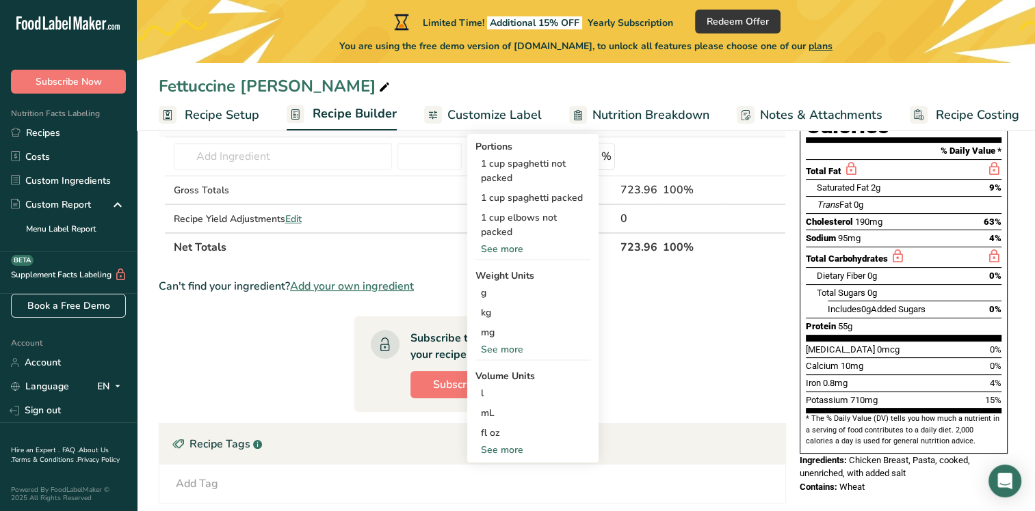
scroll to position [205, 0]
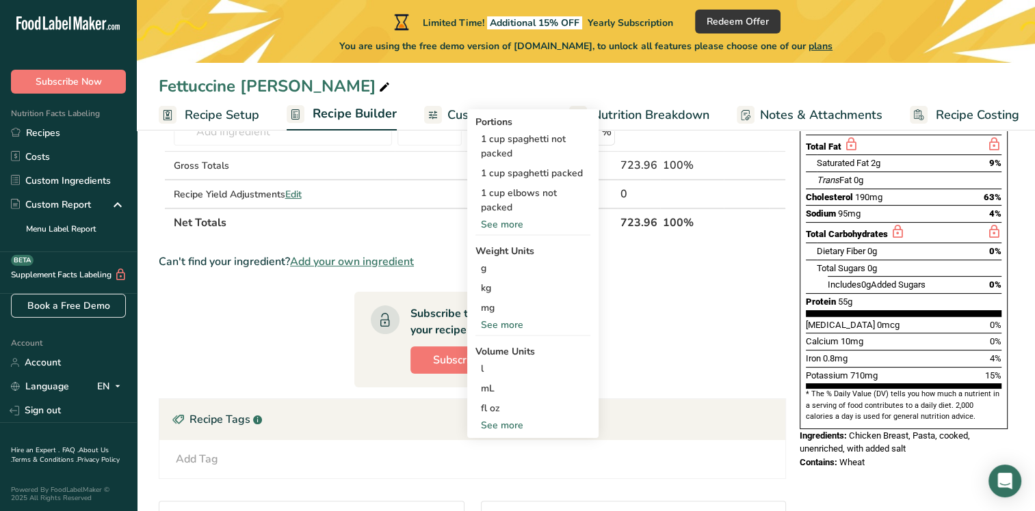
click at [510, 426] on div "See more" at bounding box center [532, 425] width 115 height 14
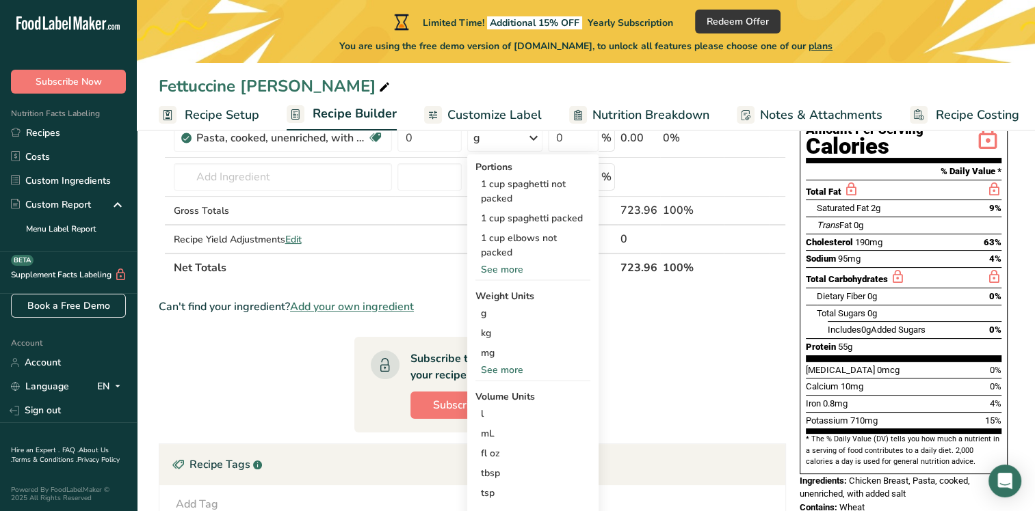
scroll to position [137, 0]
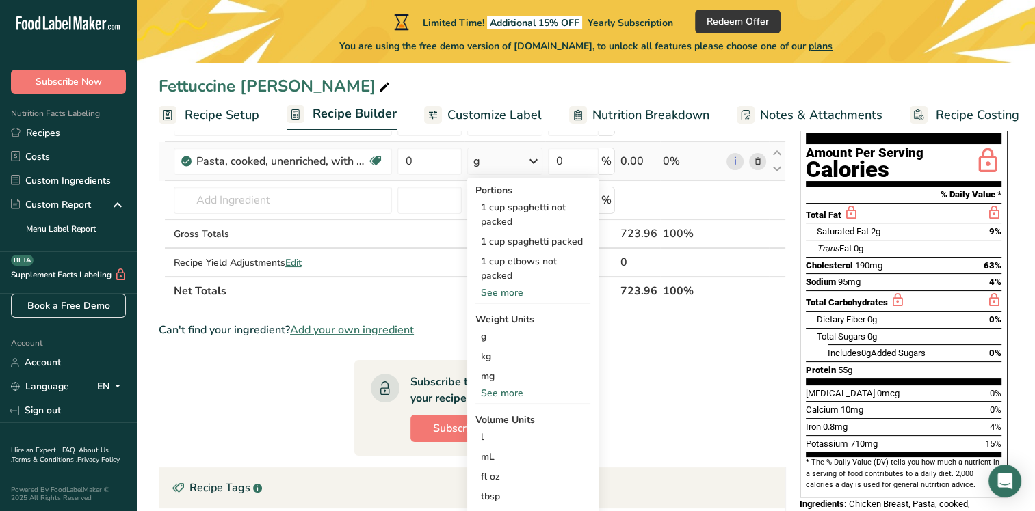
click at [507, 293] on div "See more" at bounding box center [532, 293] width 115 height 14
click at [517, 413] on div "See less" at bounding box center [532, 412] width 115 height 14
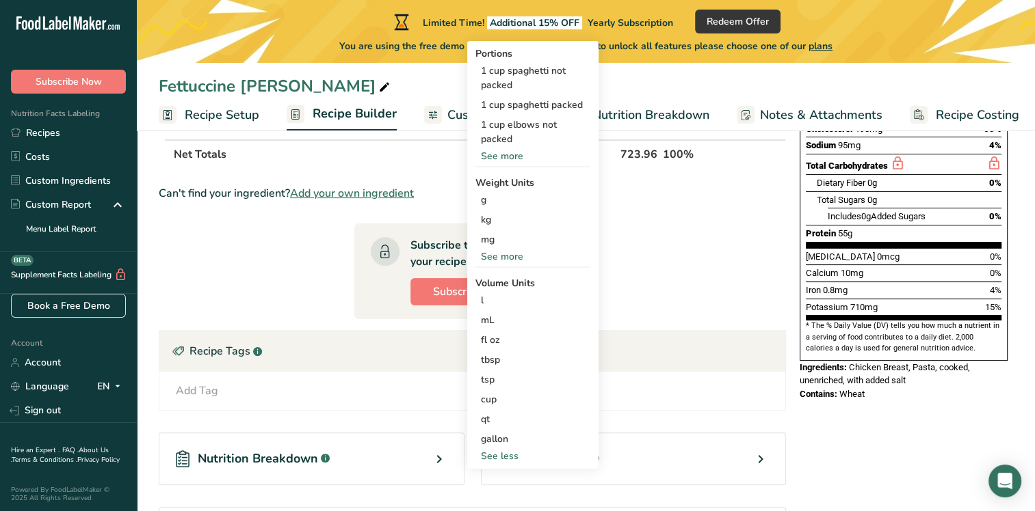
click at [618, 232] on section "Ingredient * Amount * Unit * Waste * .a-a{fill:#347362;}.b-a{fill:#fff;} Grams …" at bounding box center [472, 292] width 627 height 710
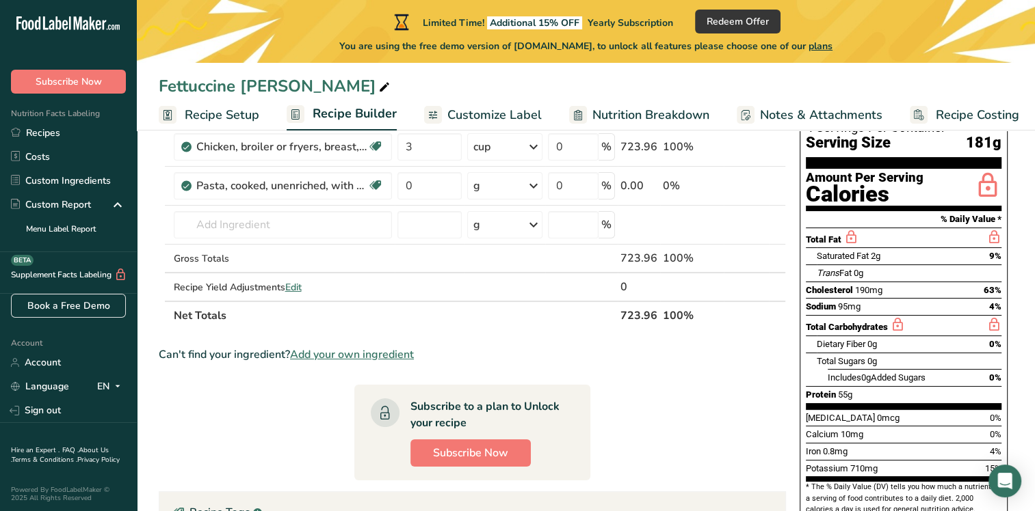
scroll to position [0, 0]
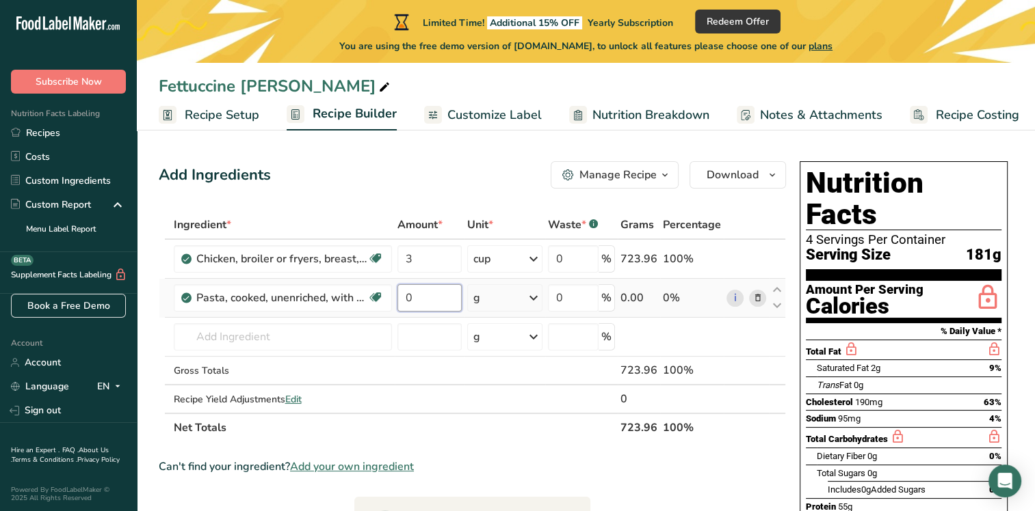
click at [417, 306] on input "0" at bounding box center [429, 297] width 64 height 27
type input "1"
click at [540, 295] on div "Ingredient * Amount * Unit * Waste * .a-a{fill:#347362;}.b-a{fill:#fff;} Grams …" at bounding box center [472, 327] width 627 height 232
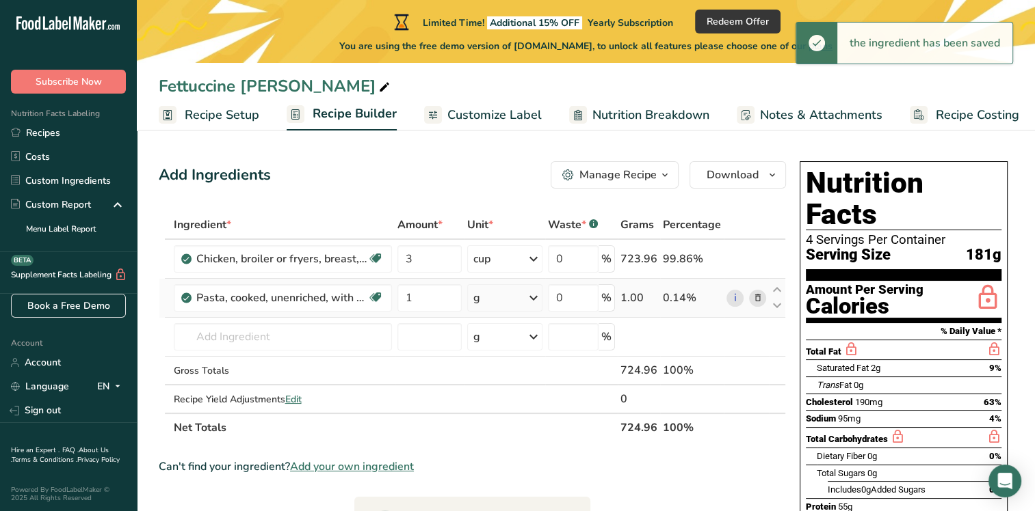
click at [536, 298] on icon at bounding box center [533, 298] width 16 height 25
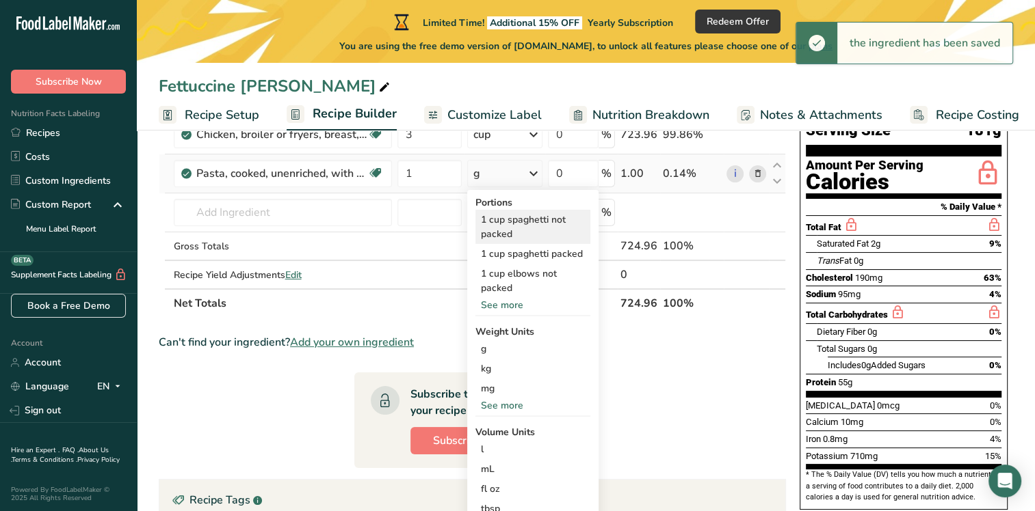
scroll to position [137, 0]
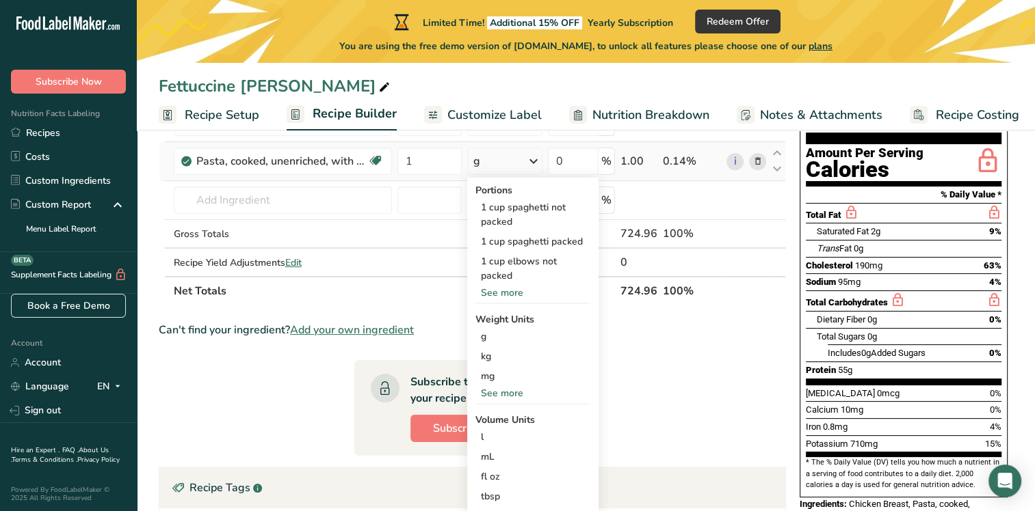
click at [511, 392] on div "See more" at bounding box center [532, 393] width 115 height 14
click at [498, 423] on div "lb" at bounding box center [532, 416] width 115 height 20
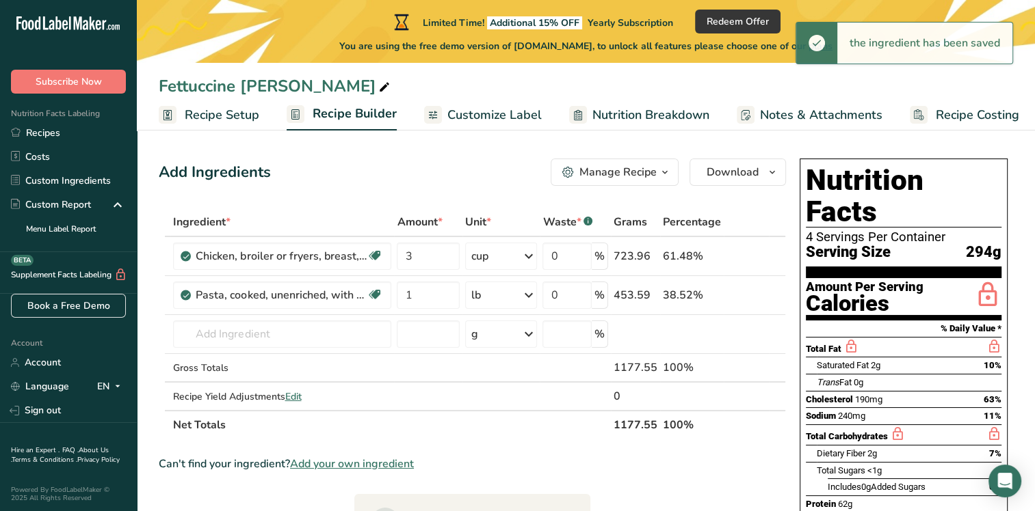
scroll to position [0, 0]
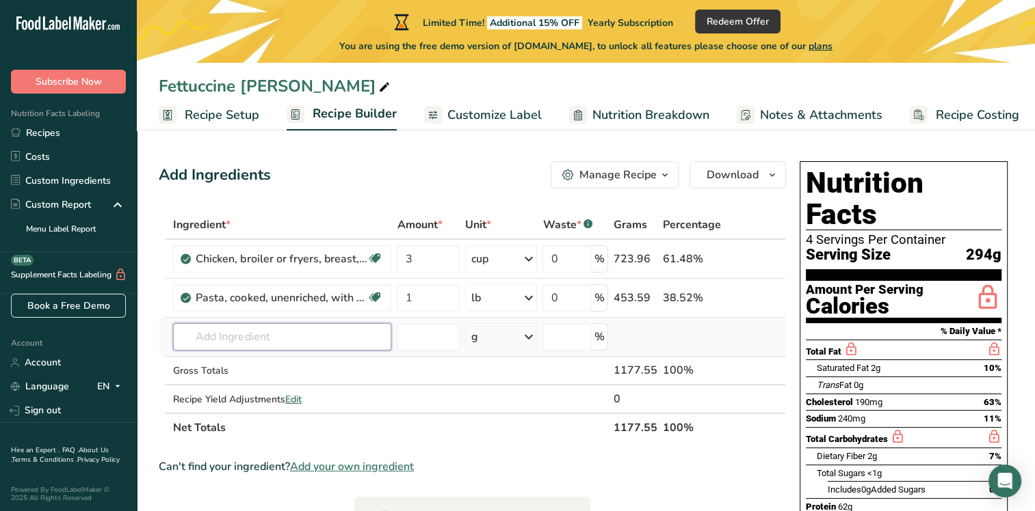
click at [314, 333] on input "text" at bounding box center [282, 336] width 218 height 27
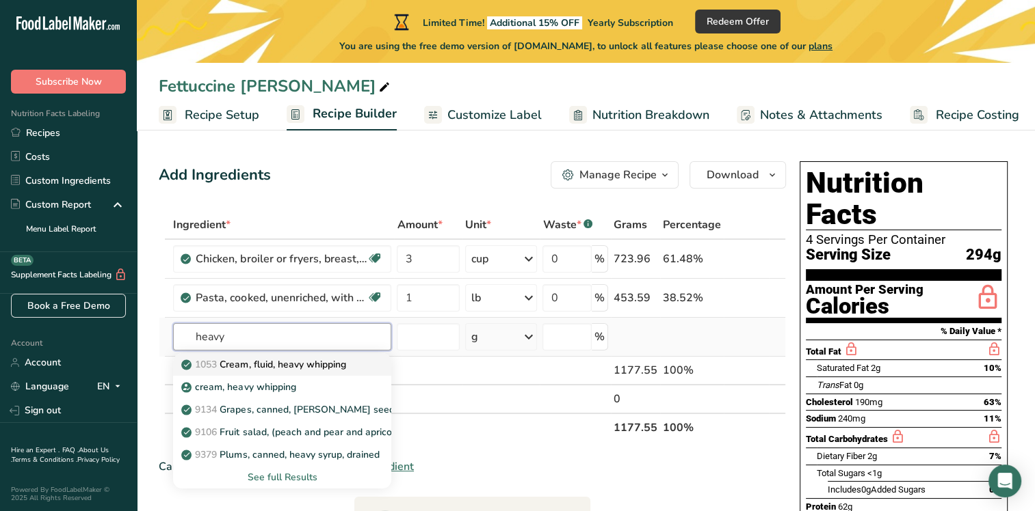
type input "heavy"
click at [267, 367] on p "1053 Cream, fluid, heavy whipping" at bounding box center [264, 365] width 161 height 14
type input "Cream, fluid, heavy whipping"
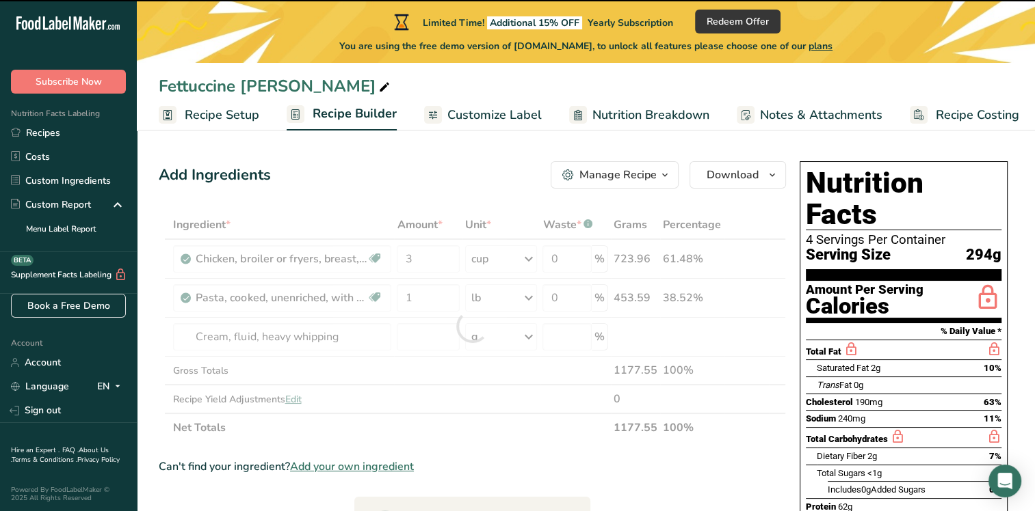
type input "0"
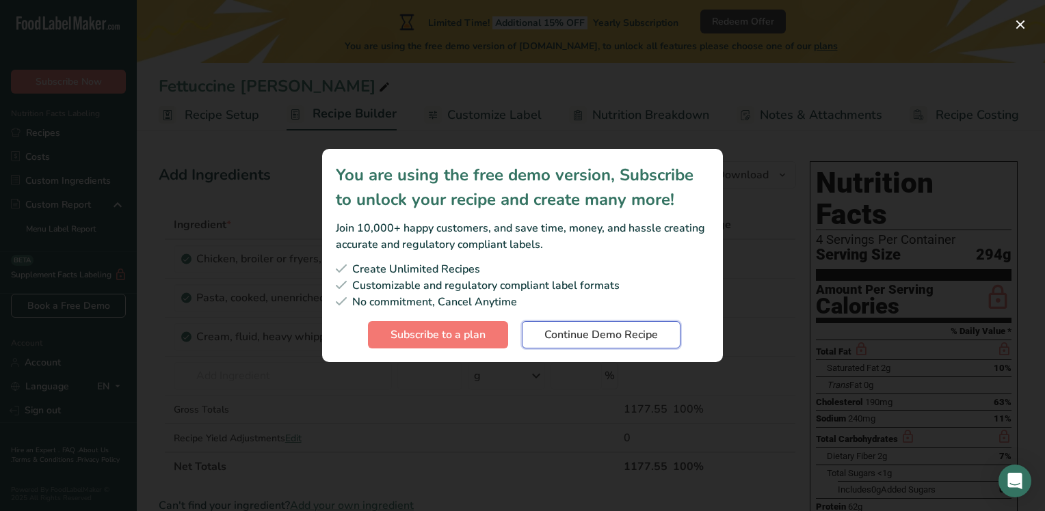
click at [563, 339] on span "Continue Demo Recipe" at bounding box center [601, 335] width 114 height 16
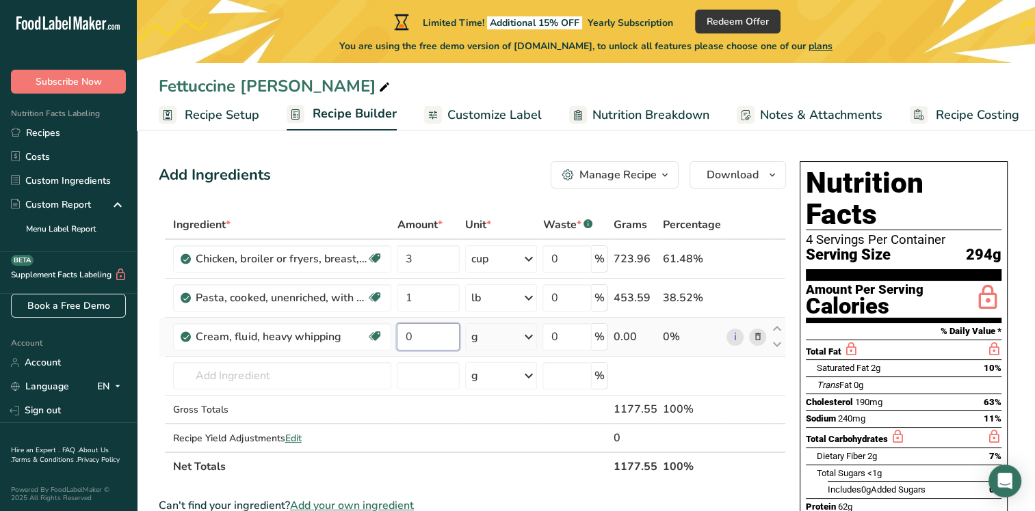
click at [431, 337] on input "0" at bounding box center [428, 336] width 62 height 27
type input "4"
click at [527, 336] on div "Ingredient * Amount * Unit * Waste * .a-a{fill:#347362;}.b-a{fill:#fff;} Grams …" at bounding box center [472, 346] width 627 height 271
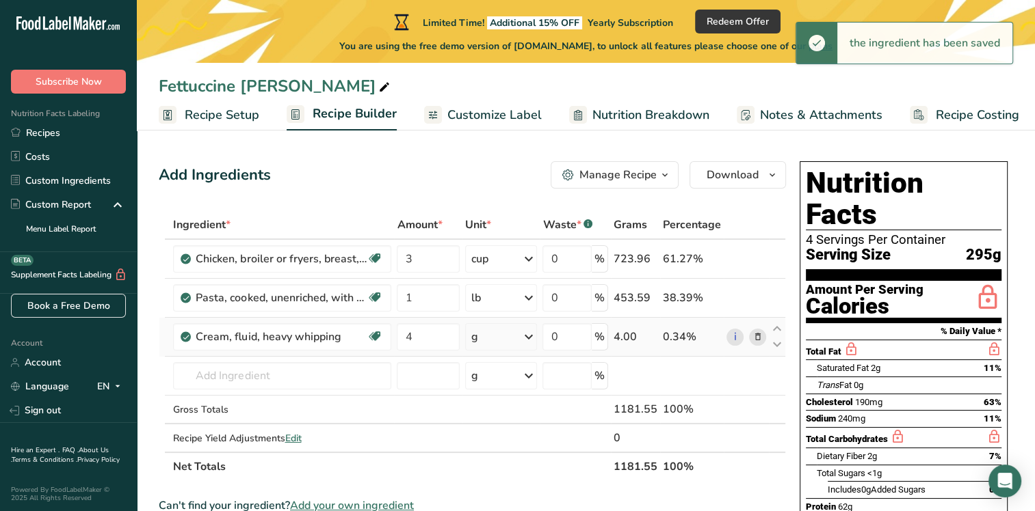
click at [531, 335] on icon at bounding box center [528, 337] width 16 height 25
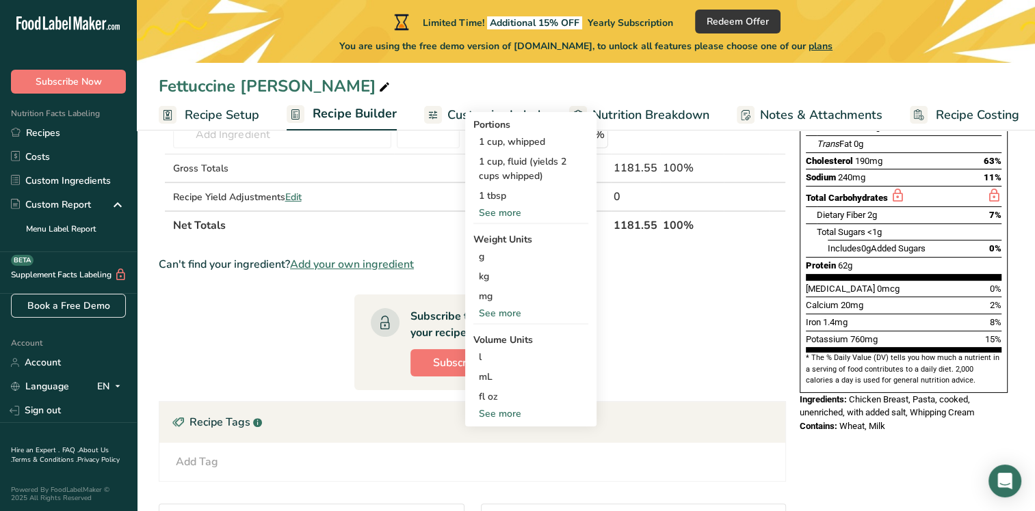
scroll to position [274, 0]
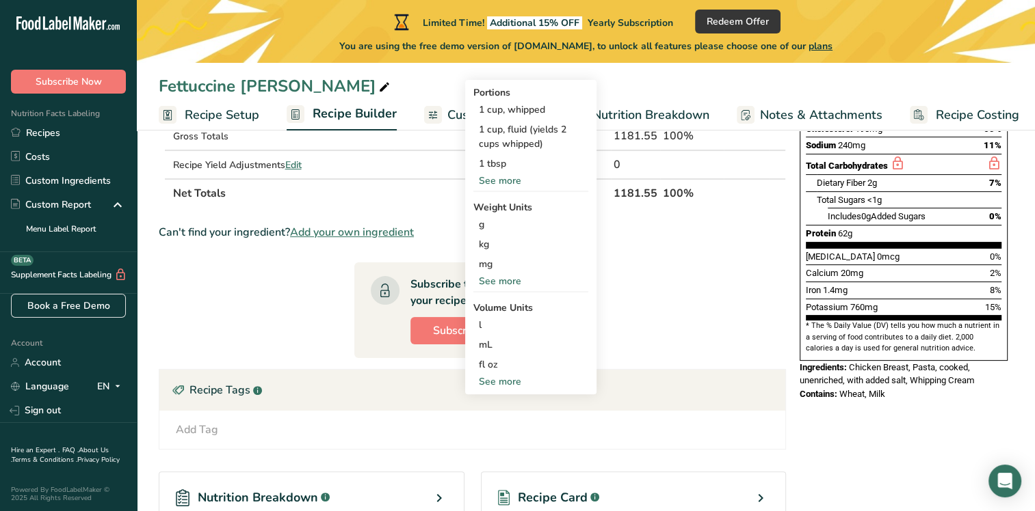
click at [511, 176] on div "See more" at bounding box center [530, 181] width 115 height 14
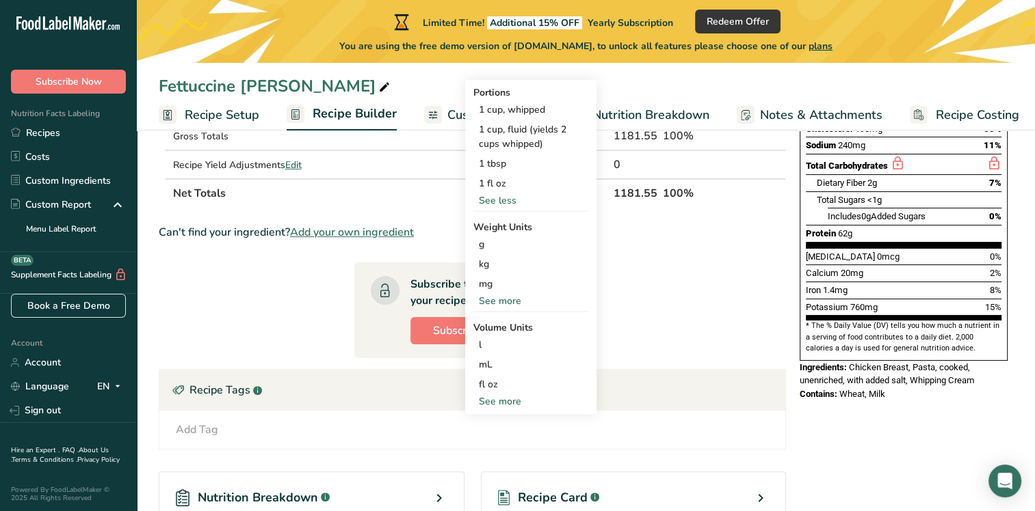
click at [509, 295] on div "See more" at bounding box center [530, 301] width 115 height 14
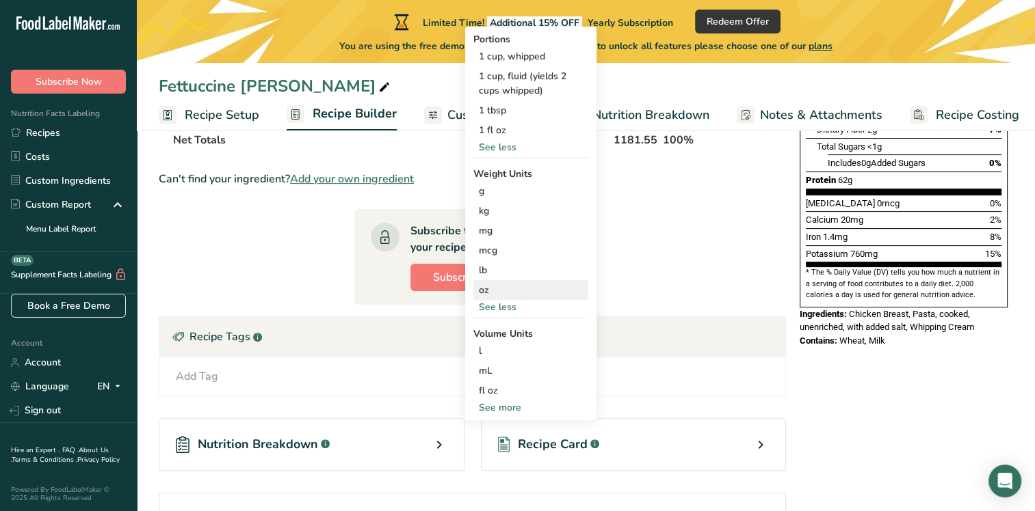
scroll to position [410, 0]
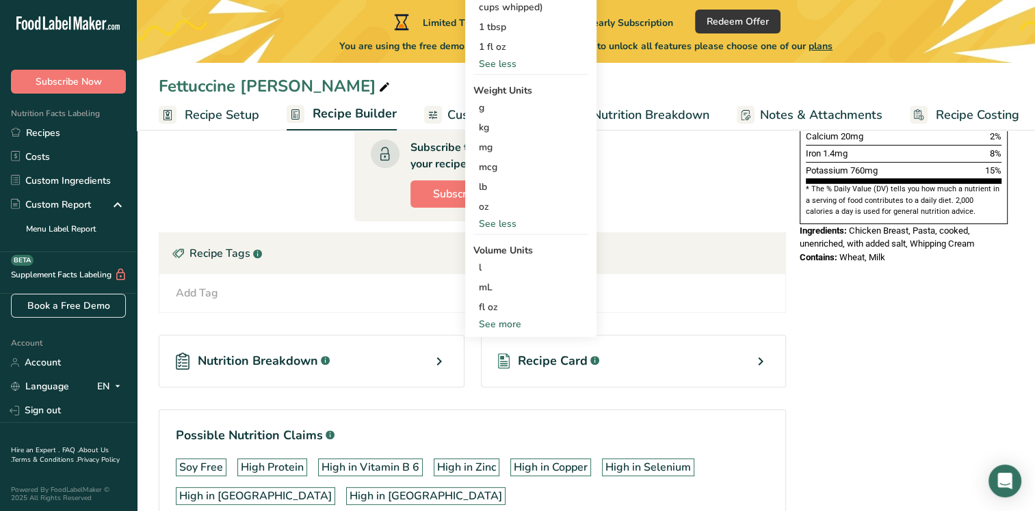
click at [502, 320] on div "See more" at bounding box center [530, 324] width 115 height 14
click at [495, 365] on div "cup" at bounding box center [531, 367] width 104 height 14
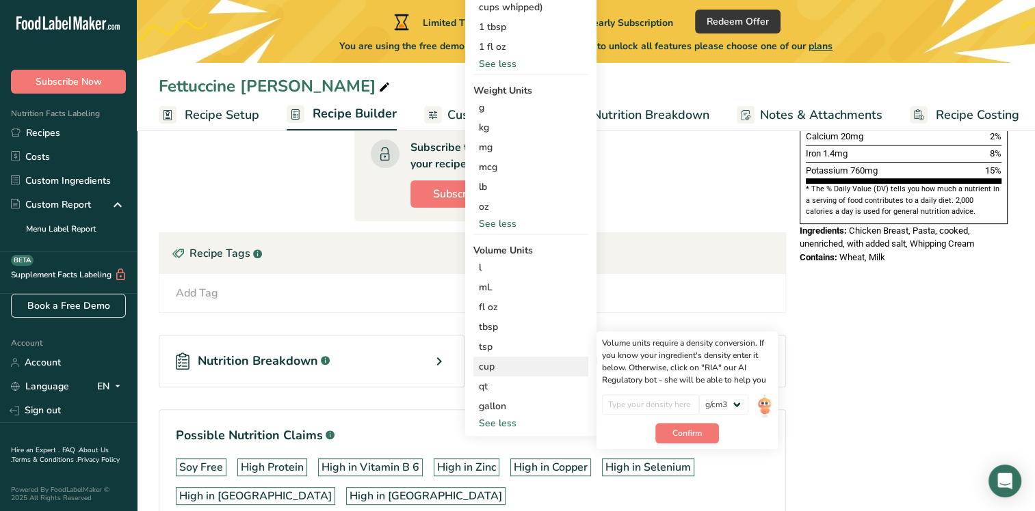
click at [492, 369] on div "cup" at bounding box center [531, 367] width 104 height 14
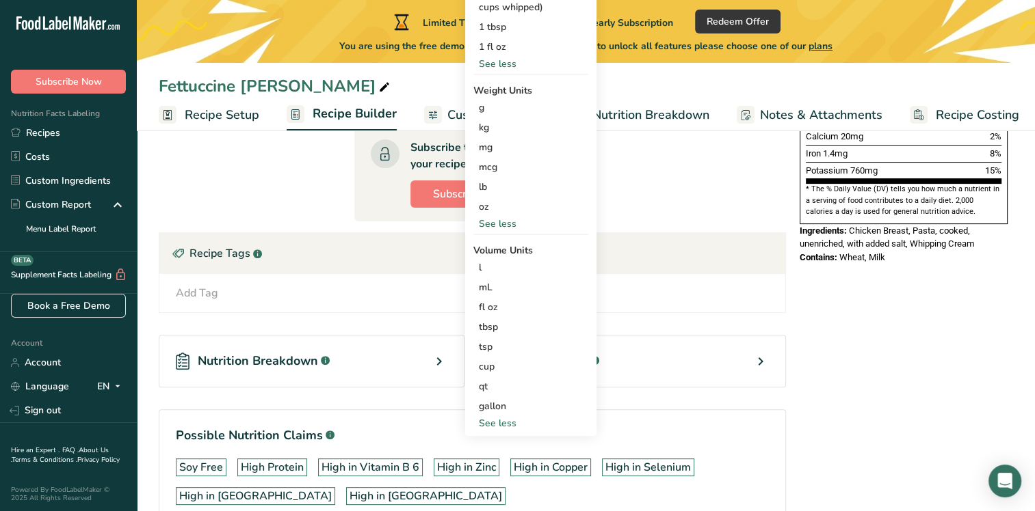
click at [657, 316] on div "Nutrition Breakdown .a-a{fill:#347362;}.b-a{fill:#fff;} Recipe Card .a-a{fill:#…" at bounding box center [472, 361] width 627 height 96
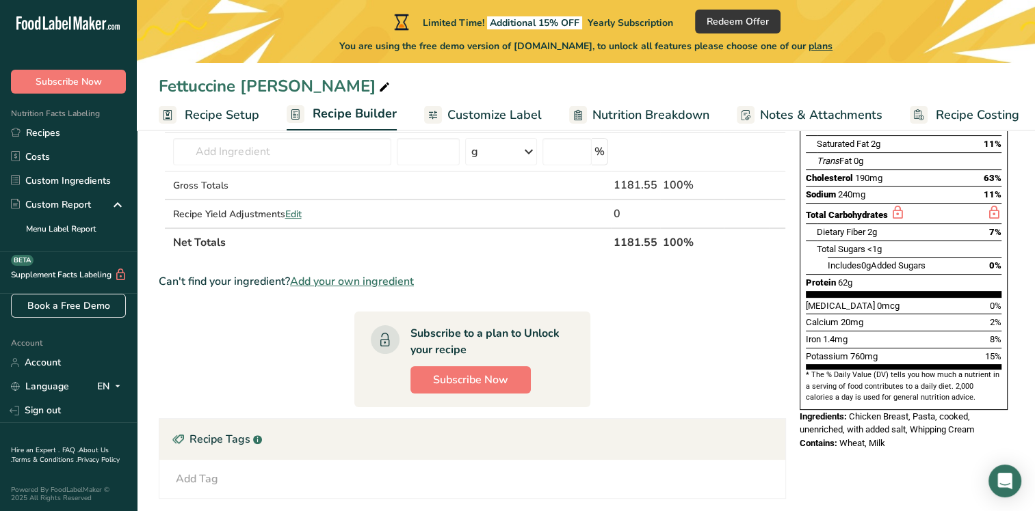
scroll to position [68, 0]
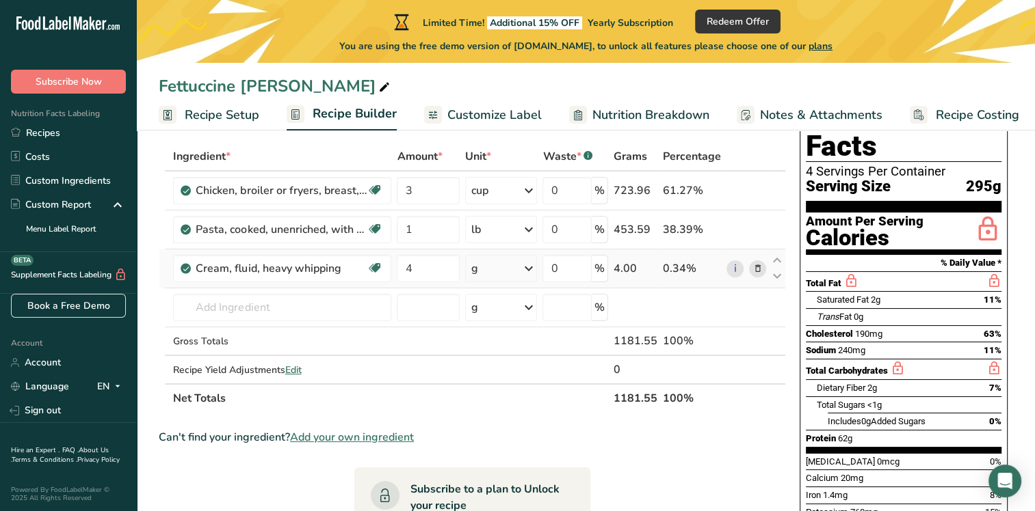
click at [496, 273] on div "g" at bounding box center [501, 268] width 72 height 27
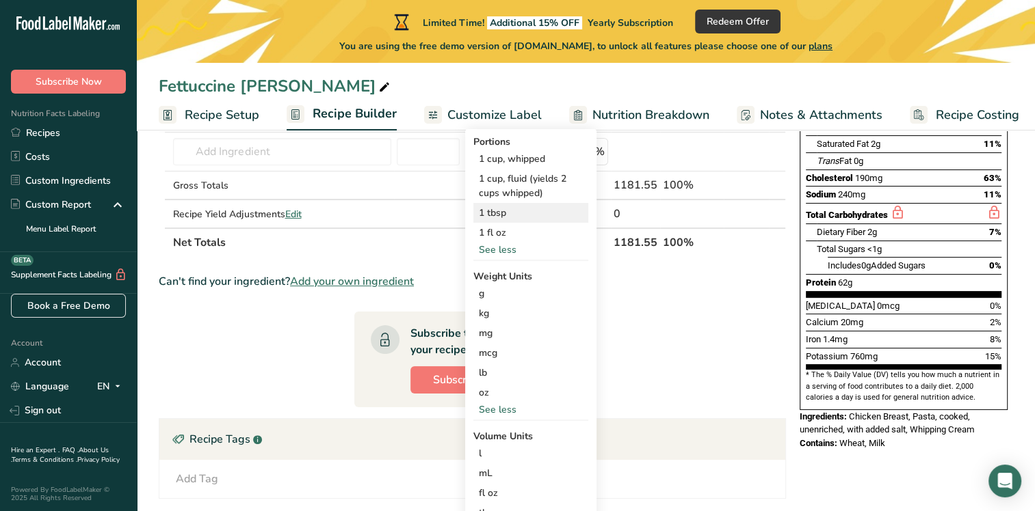
scroll to position [410, 0]
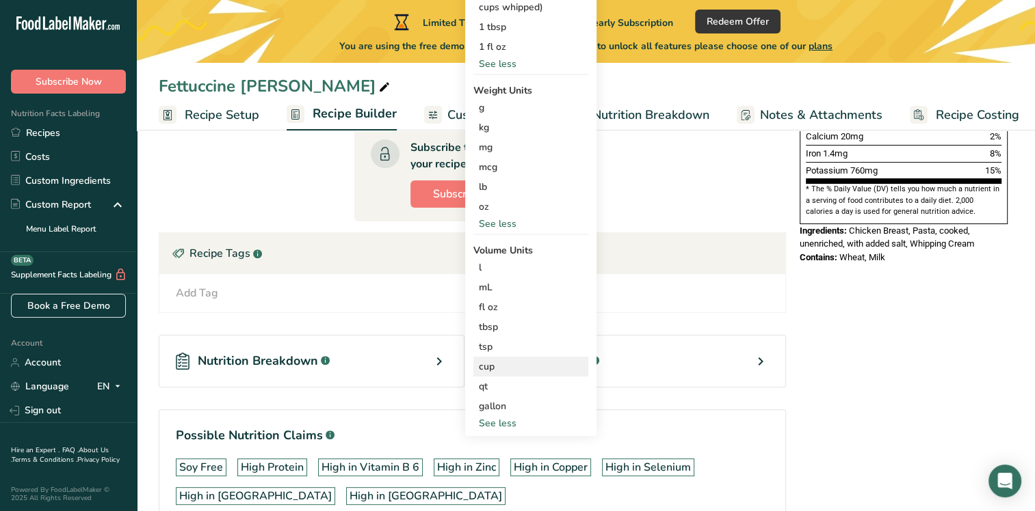
click at [501, 357] on div "cup Volume units require a density conversion. If you know your ingredient's de…" at bounding box center [530, 367] width 115 height 20
click at [497, 367] on div "cup" at bounding box center [531, 367] width 104 height 14
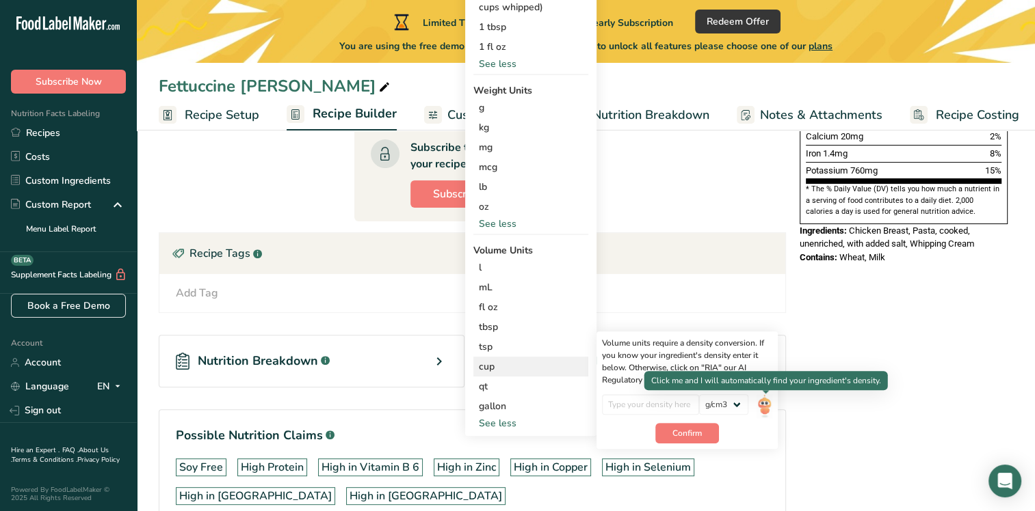
click at [763, 405] on img at bounding box center [763, 407] width 15 height 24
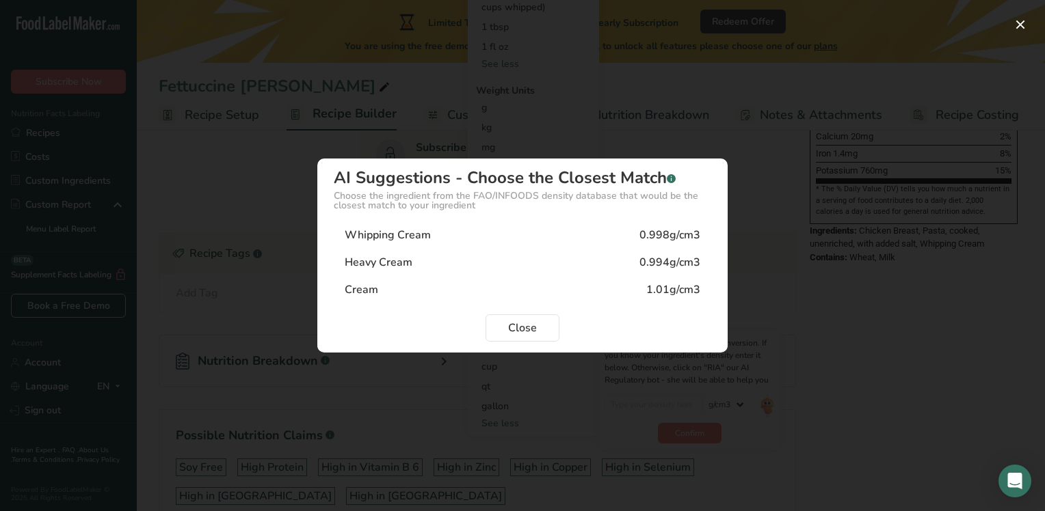
click at [501, 235] on div "Whipping Cream 0.998g/cm3" at bounding box center [522, 235] width 377 height 27
type input "0.998"
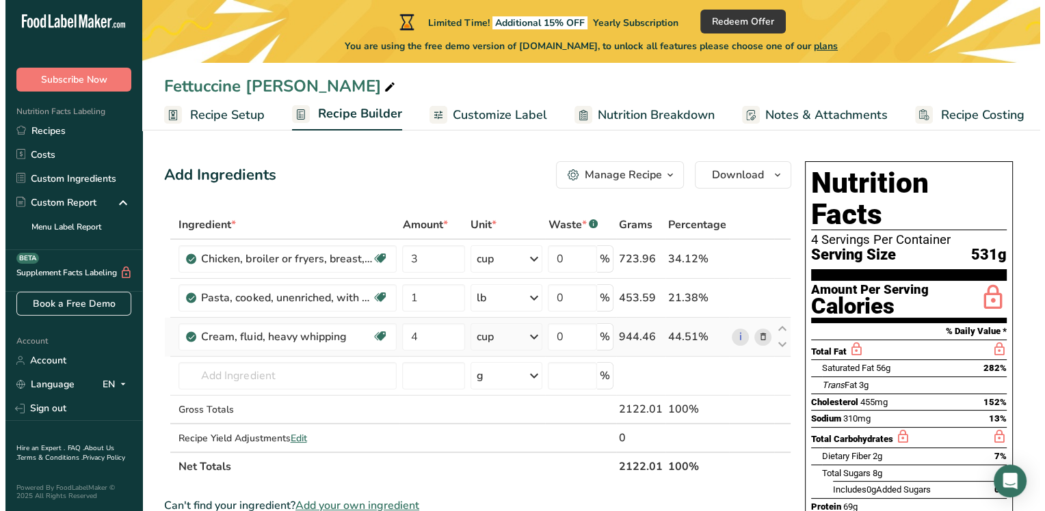
scroll to position [0, 0]
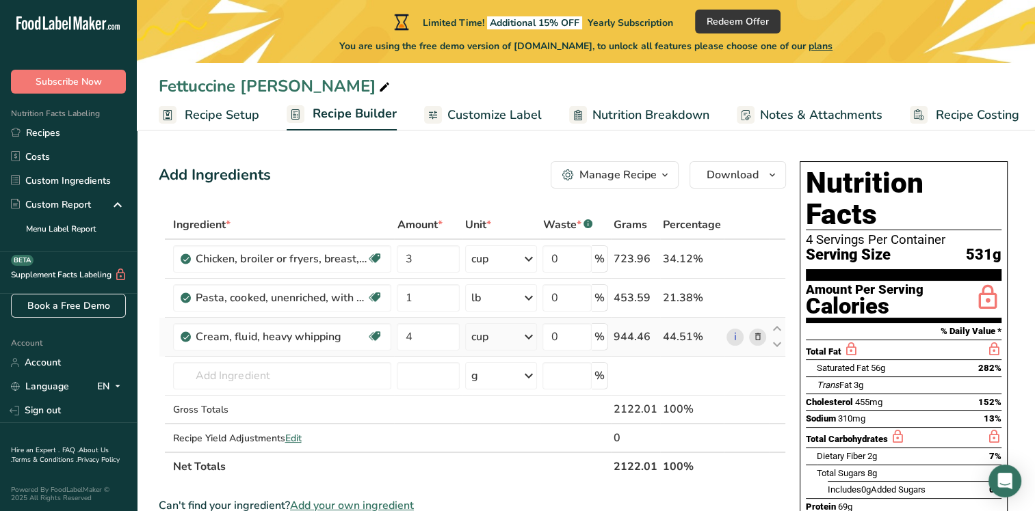
click at [831, 44] on span "plans" at bounding box center [820, 46] width 24 height 13
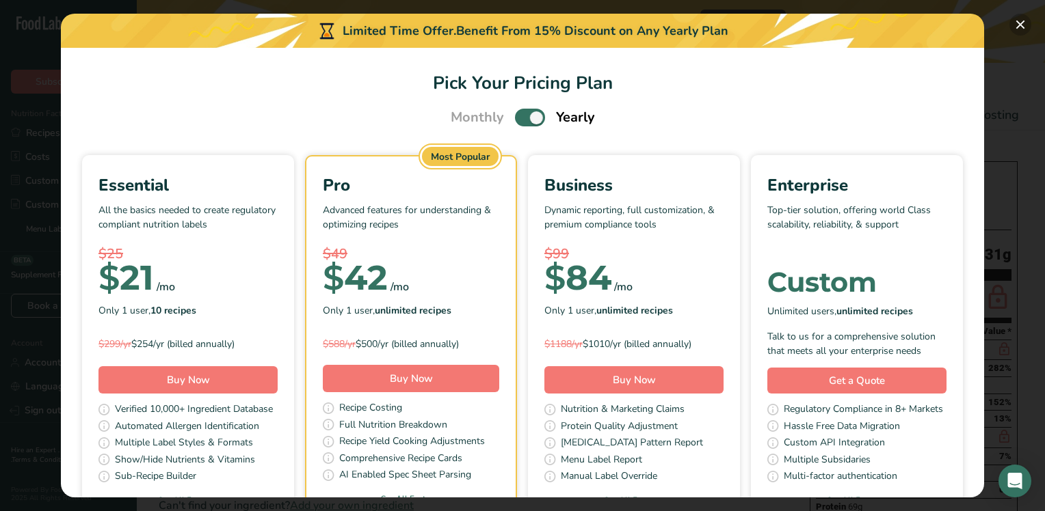
click at [1016, 25] on button "Pick Your Pricing Plan Modal" at bounding box center [1020, 25] width 22 height 22
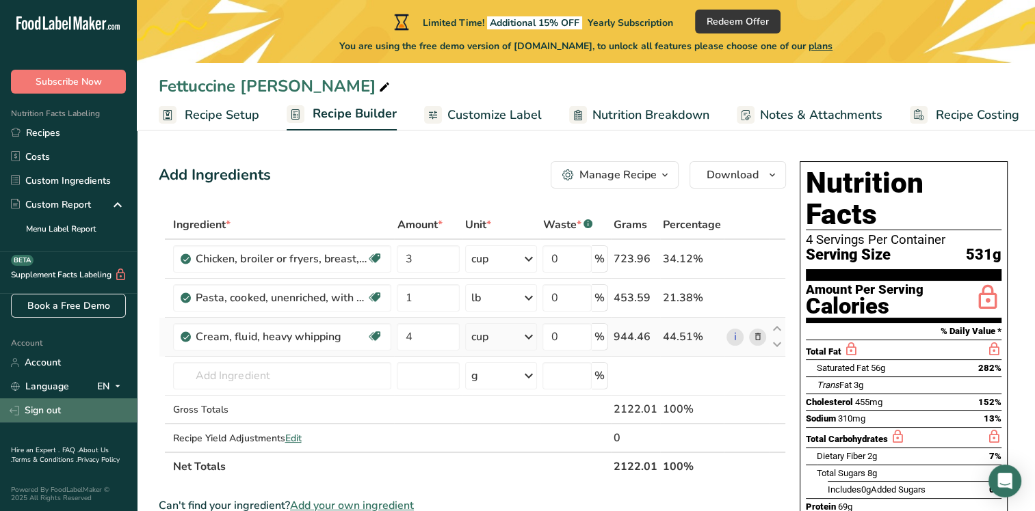
click at [42, 413] on link "Sign out" at bounding box center [68, 411] width 137 height 24
